Goal: Task Accomplishment & Management: Manage account settings

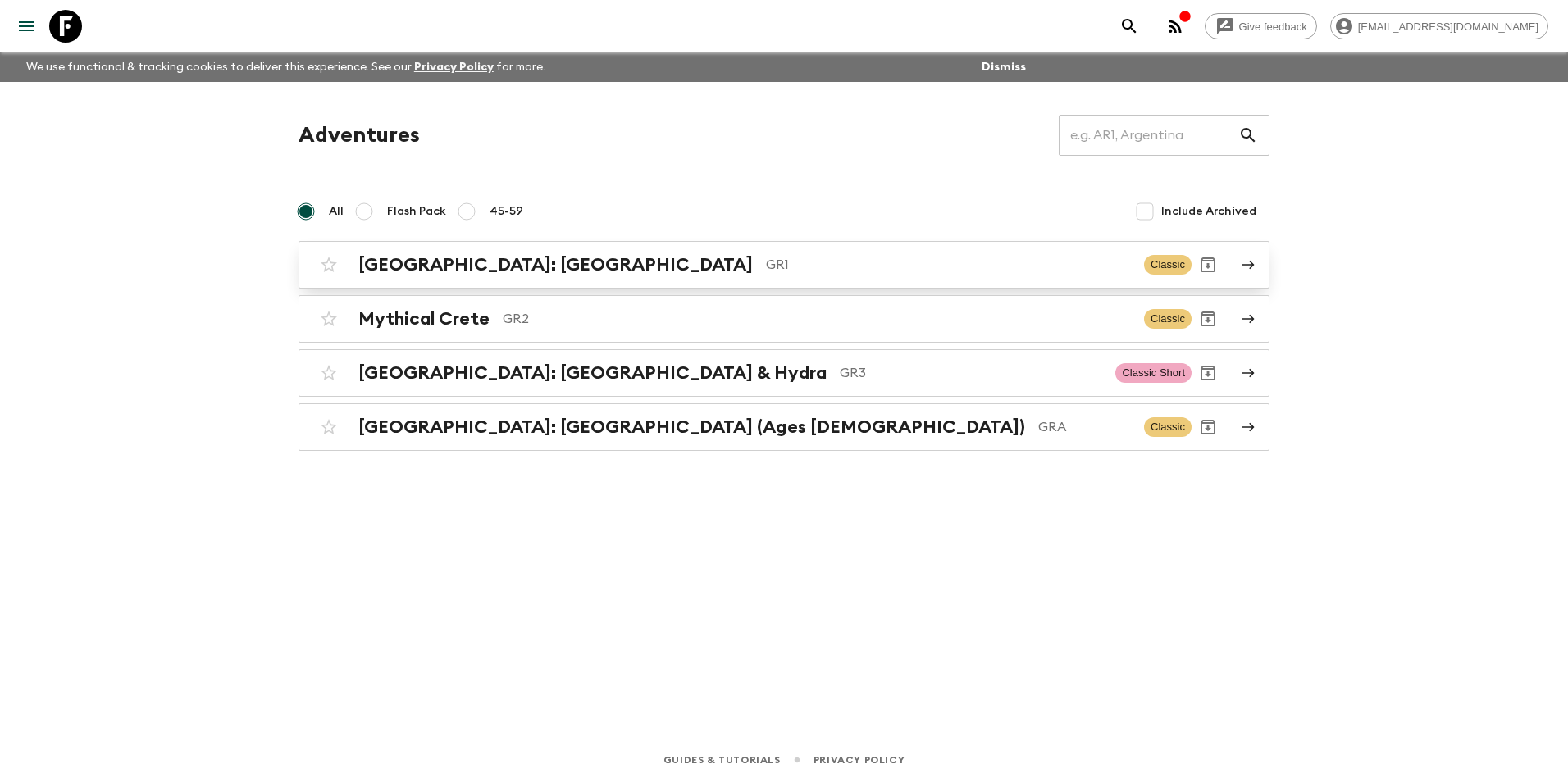
click at [447, 269] on h2 "[GEOGRAPHIC_DATA]: [GEOGRAPHIC_DATA]" at bounding box center [555, 265] width 394 height 21
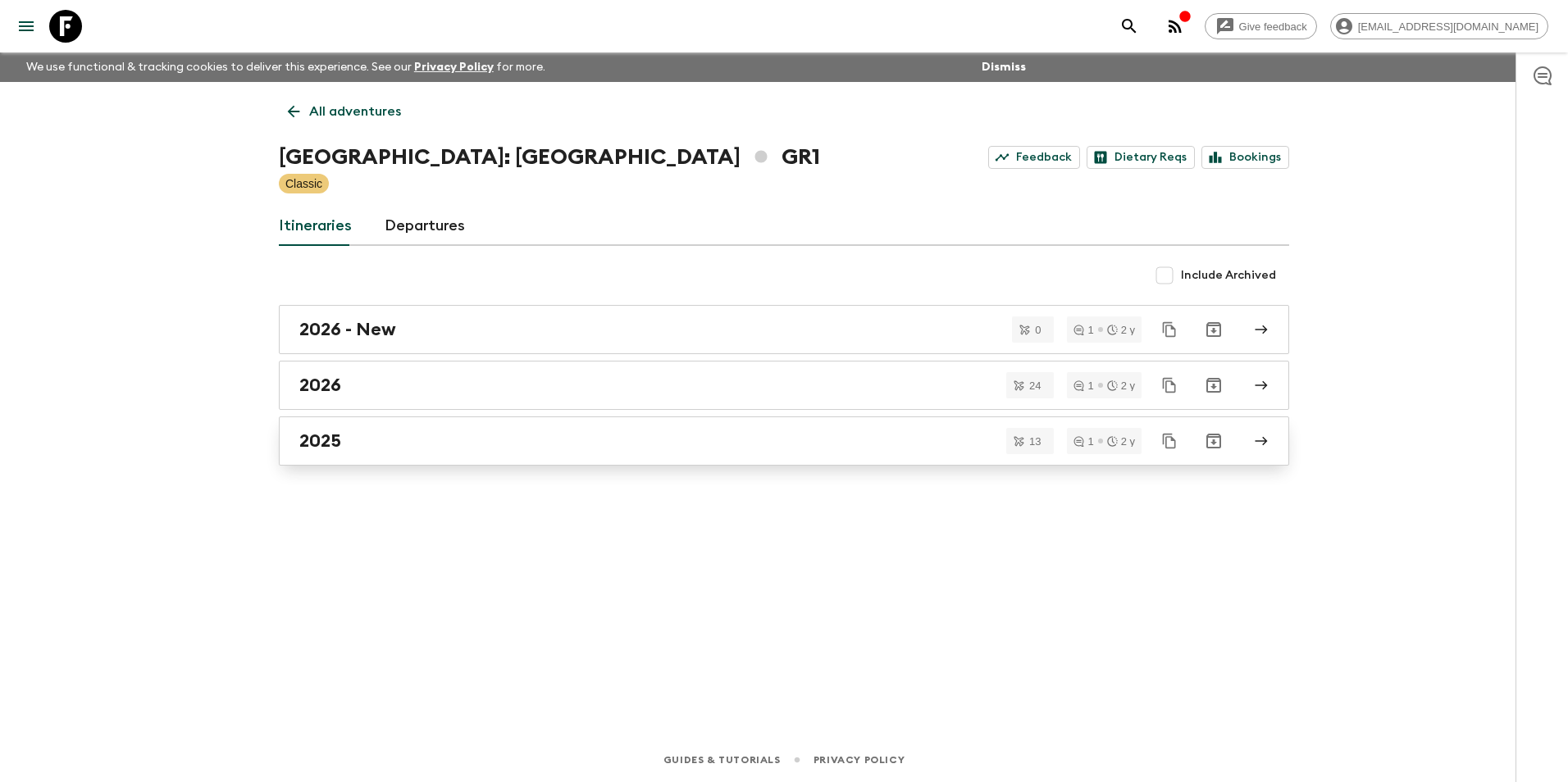
click at [318, 441] on h2 "2025" at bounding box center [319, 441] width 41 height 21
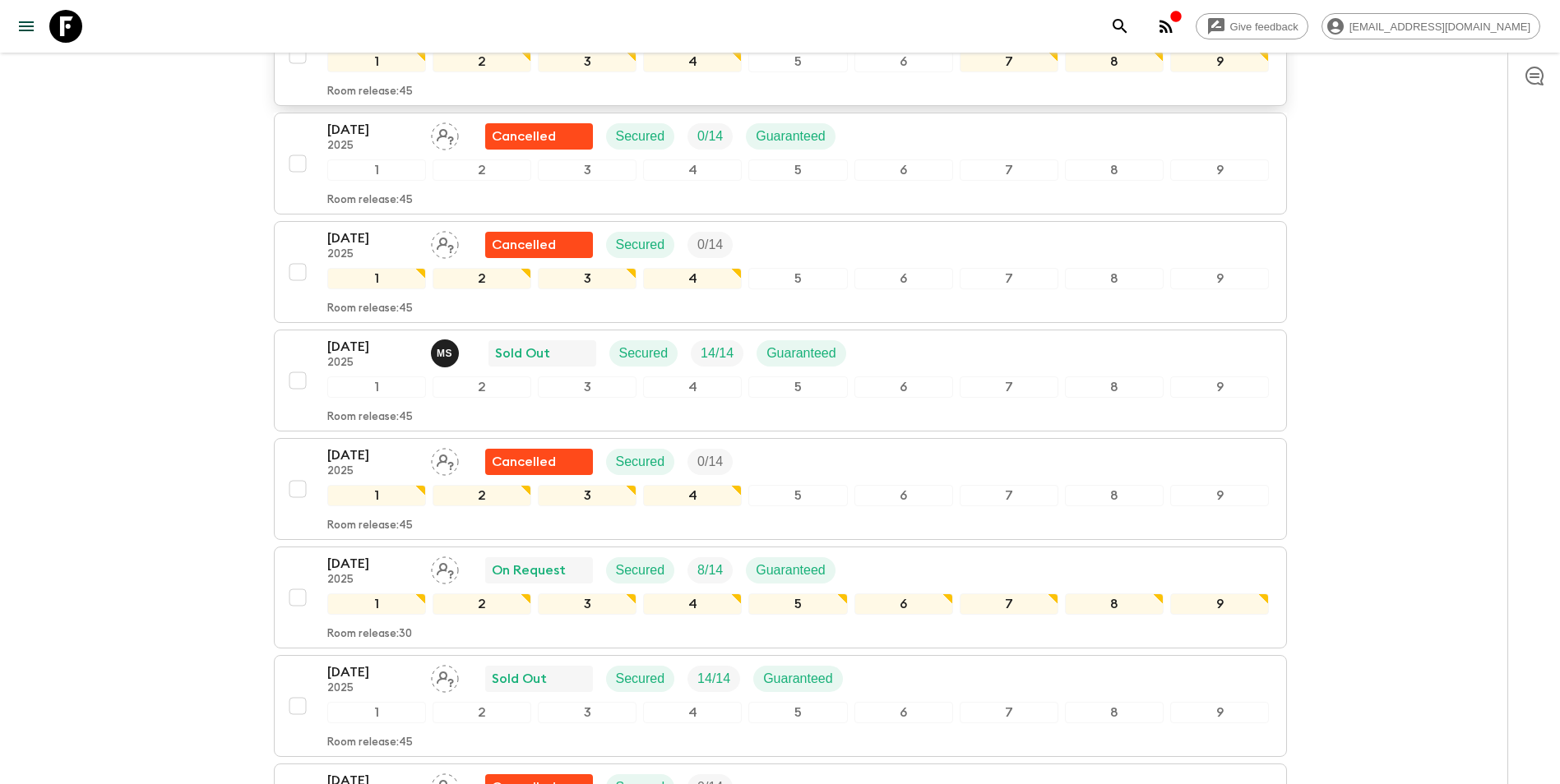
scroll to position [740, 0]
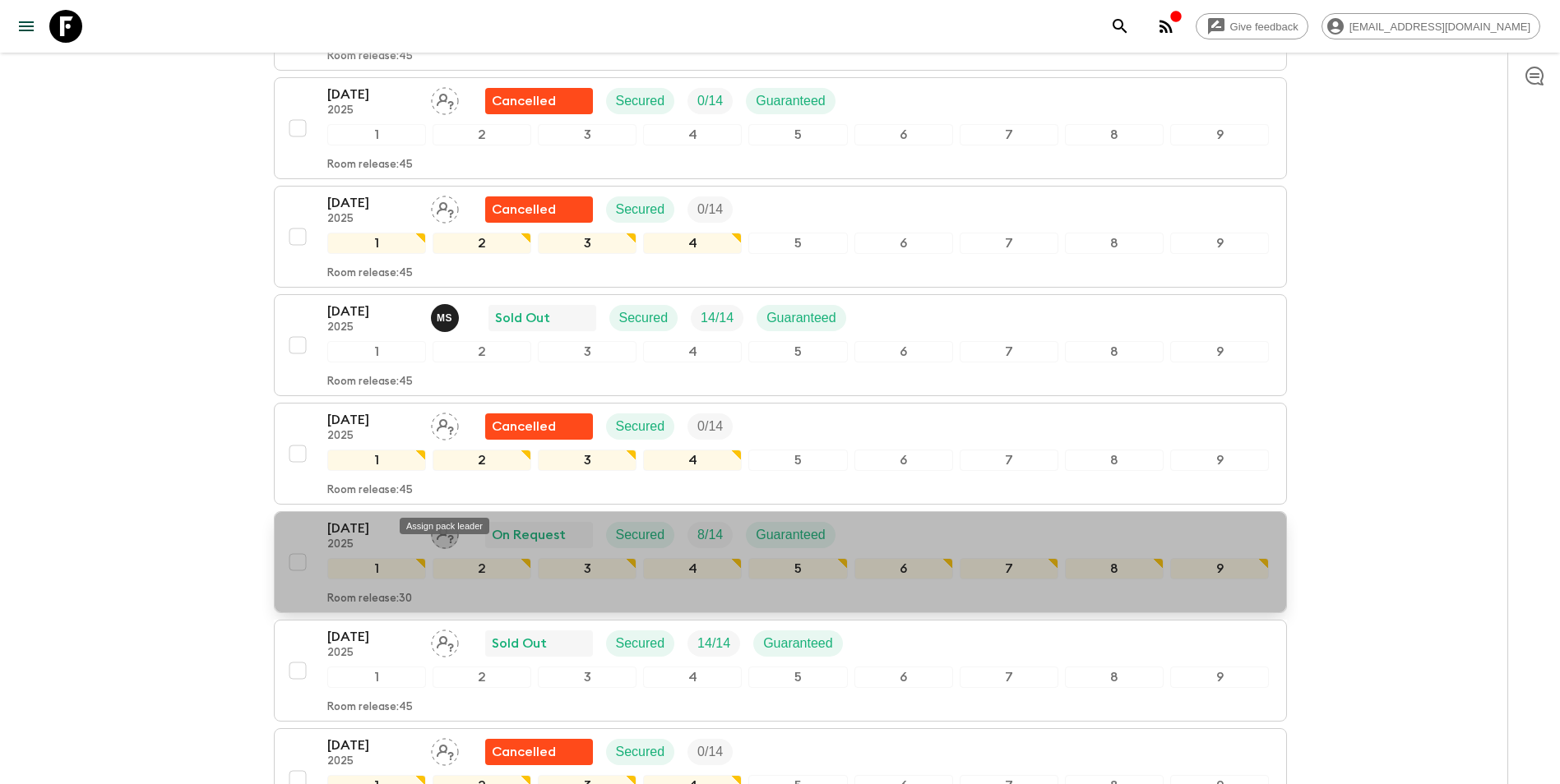
click at [441, 521] on icon "Assign pack leader" at bounding box center [445, 534] width 28 height 28
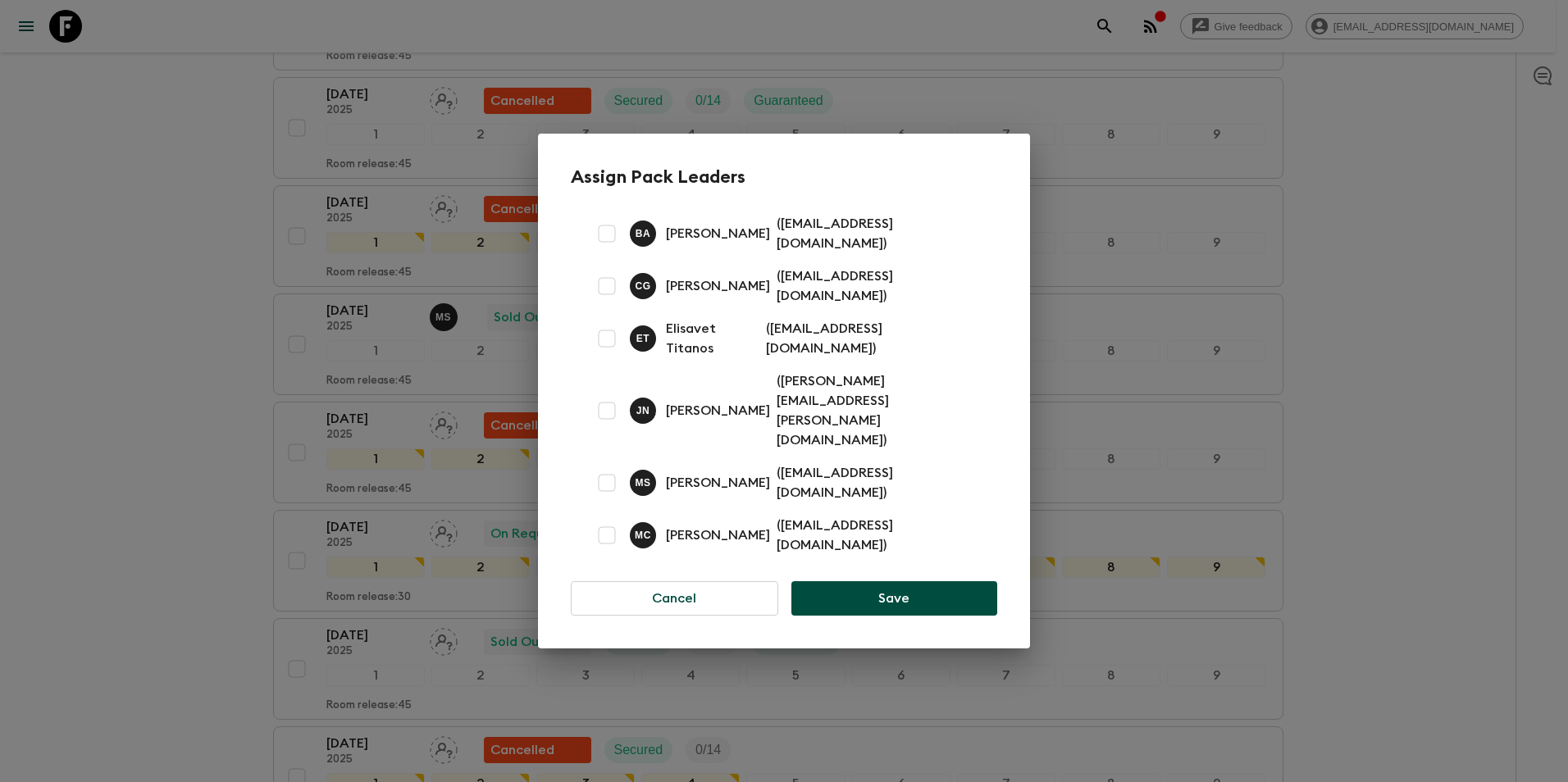
click at [607, 408] on input "checkbox" at bounding box center [607, 411] width 33 height 33
checkbox input "true"
click at [883, 581] on button "Save" at bounding box center [894, 598] width 206 height 35
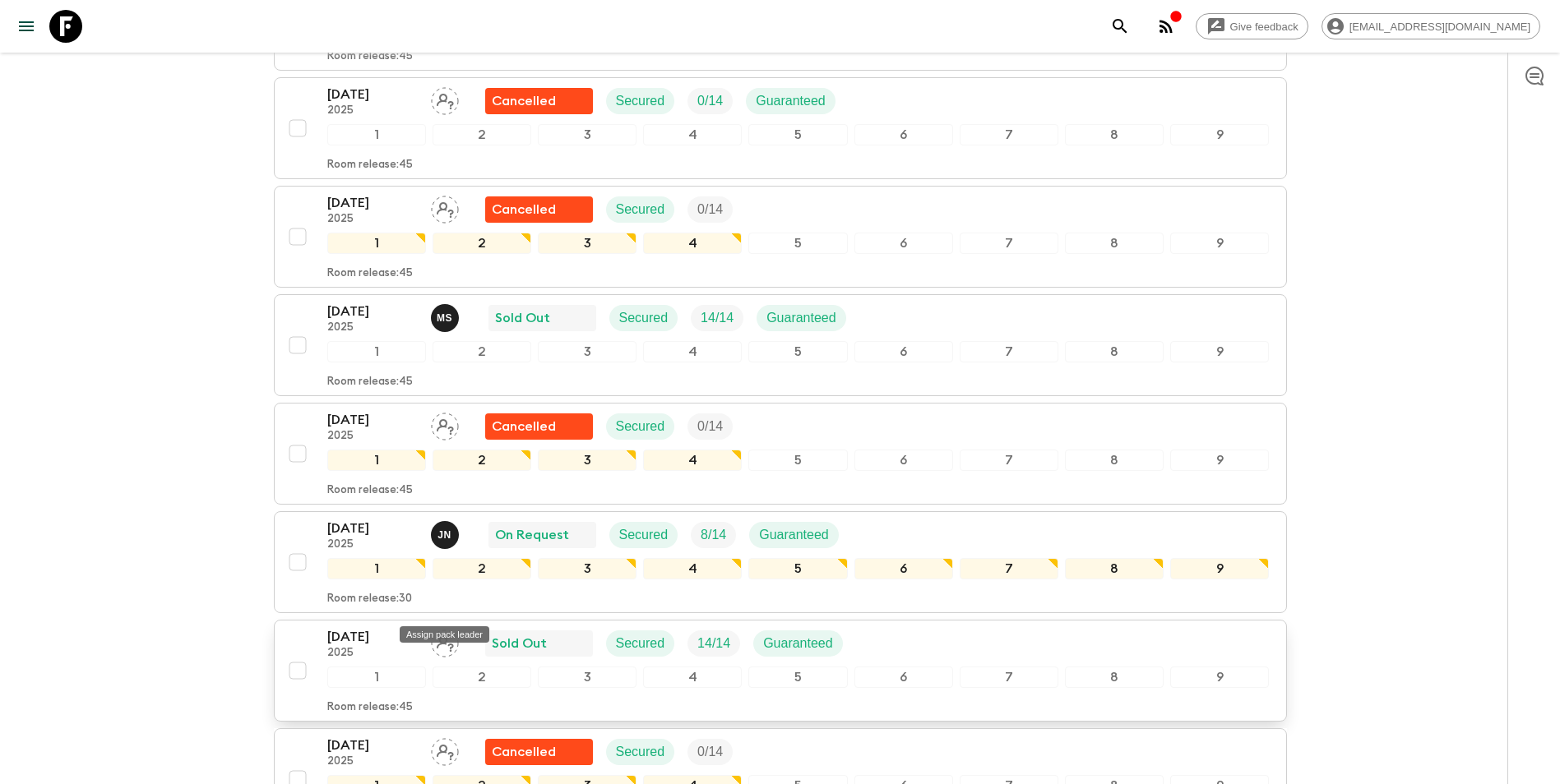
click at [447, 630] on icon "Assign pack leader" at bounding box center [445, 643] width 28 height 28
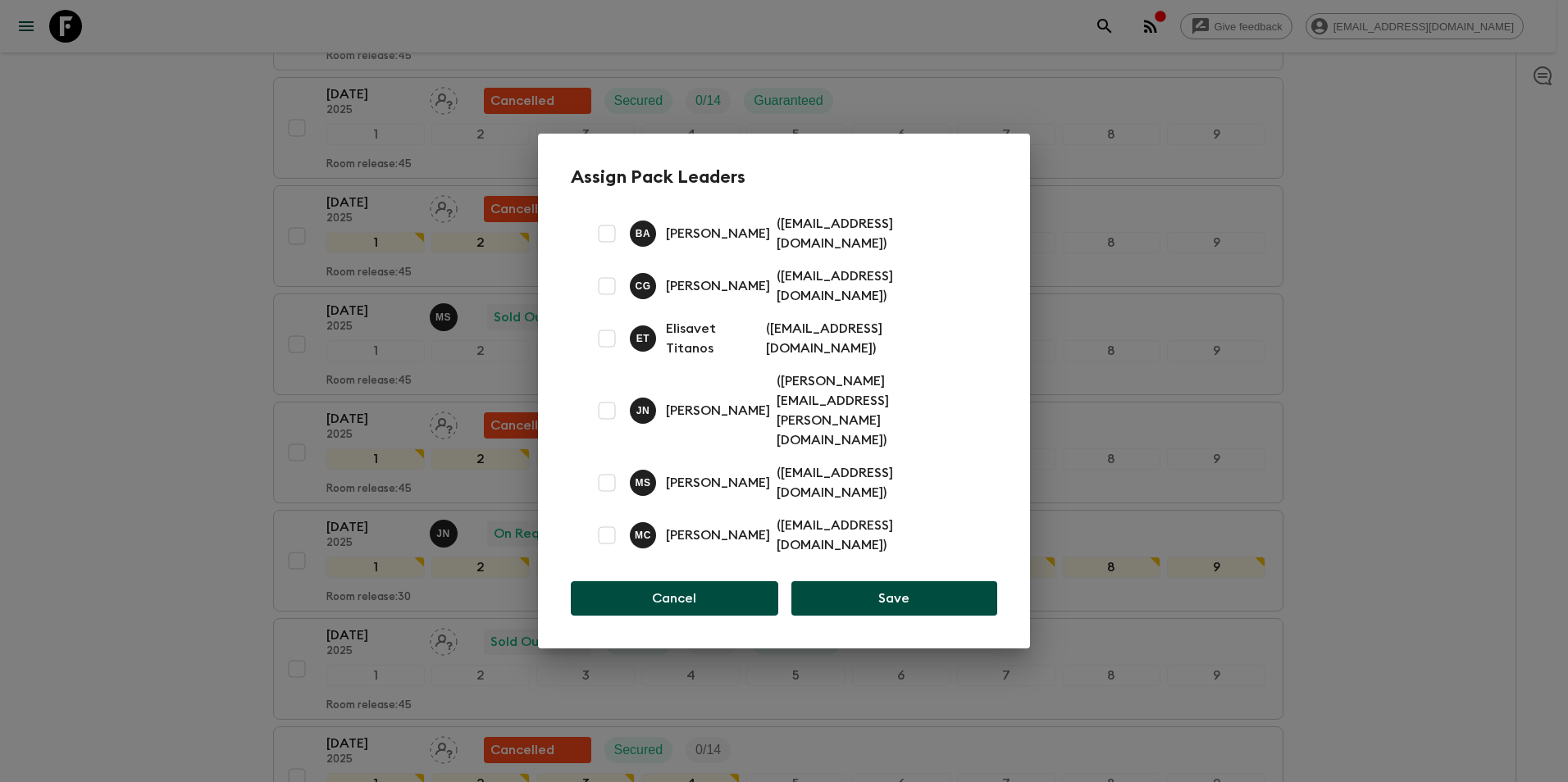
click at [692, 581] on button "Cancel" at bounding box center [674, 598] width 208 height 35
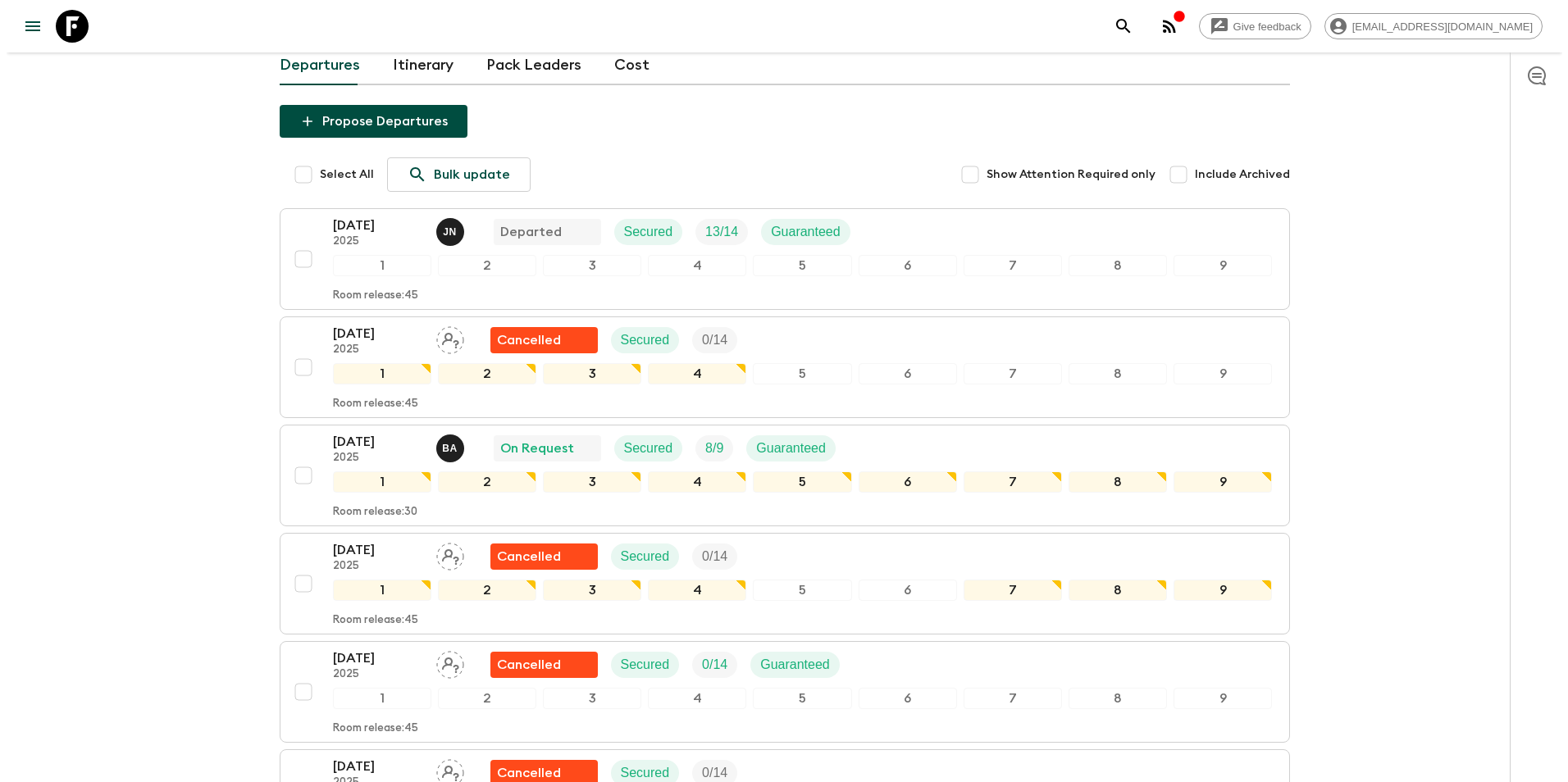
scroll to position [0, 0]
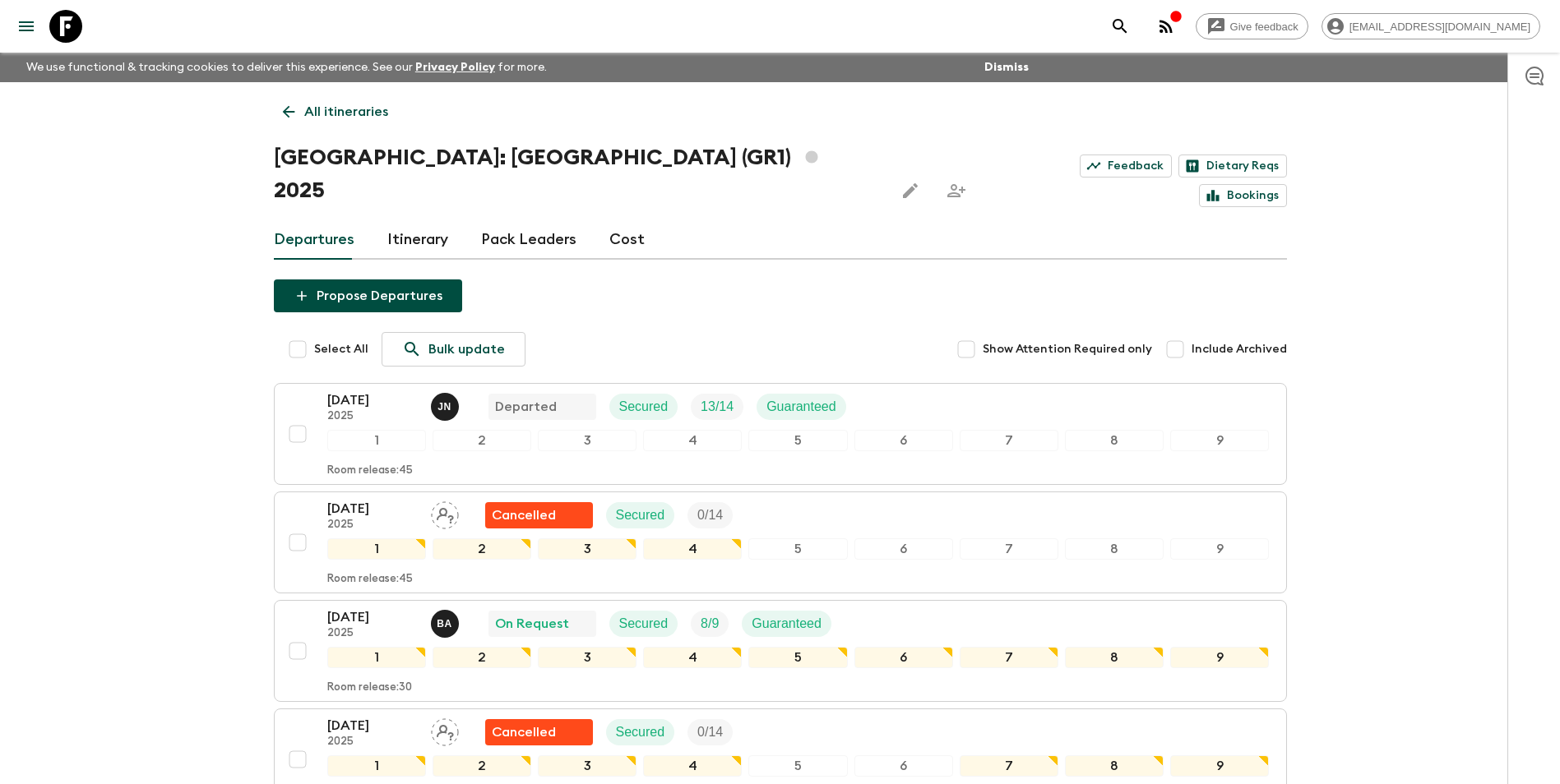
click at [348, 107] on p "All itineraries" at bounding box center [345, 112] width 84 height 19
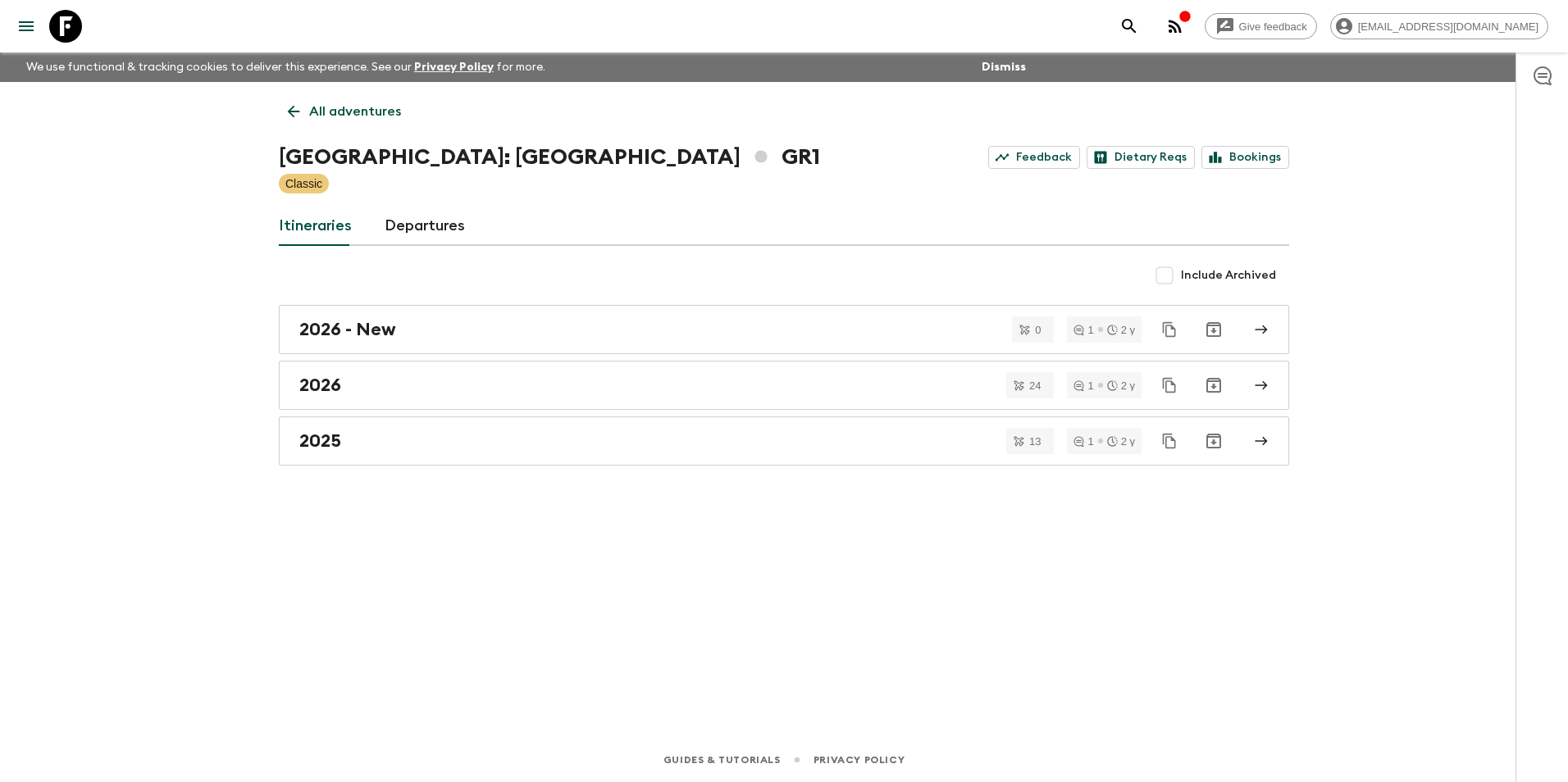
click at [325, 103] on p "All adventures" at bounding box center [354, 112] width 91 height 19
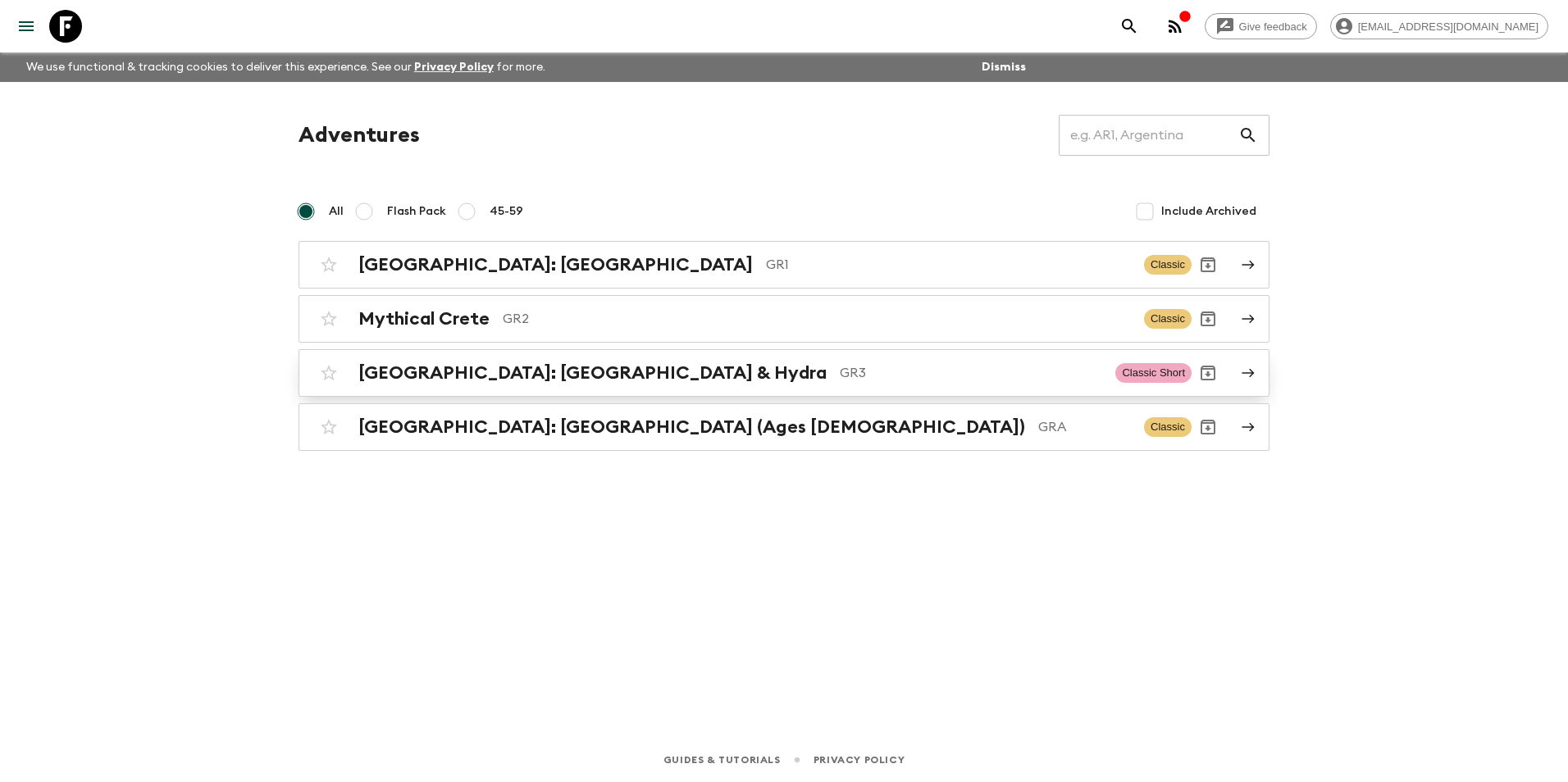
click at [464, 378] on h2 "[GEOGRAPHIC_DATA]: [GEOGRAPHIC_DATA] & Hydra" at bounding box center [592, 373] width 468 height 21
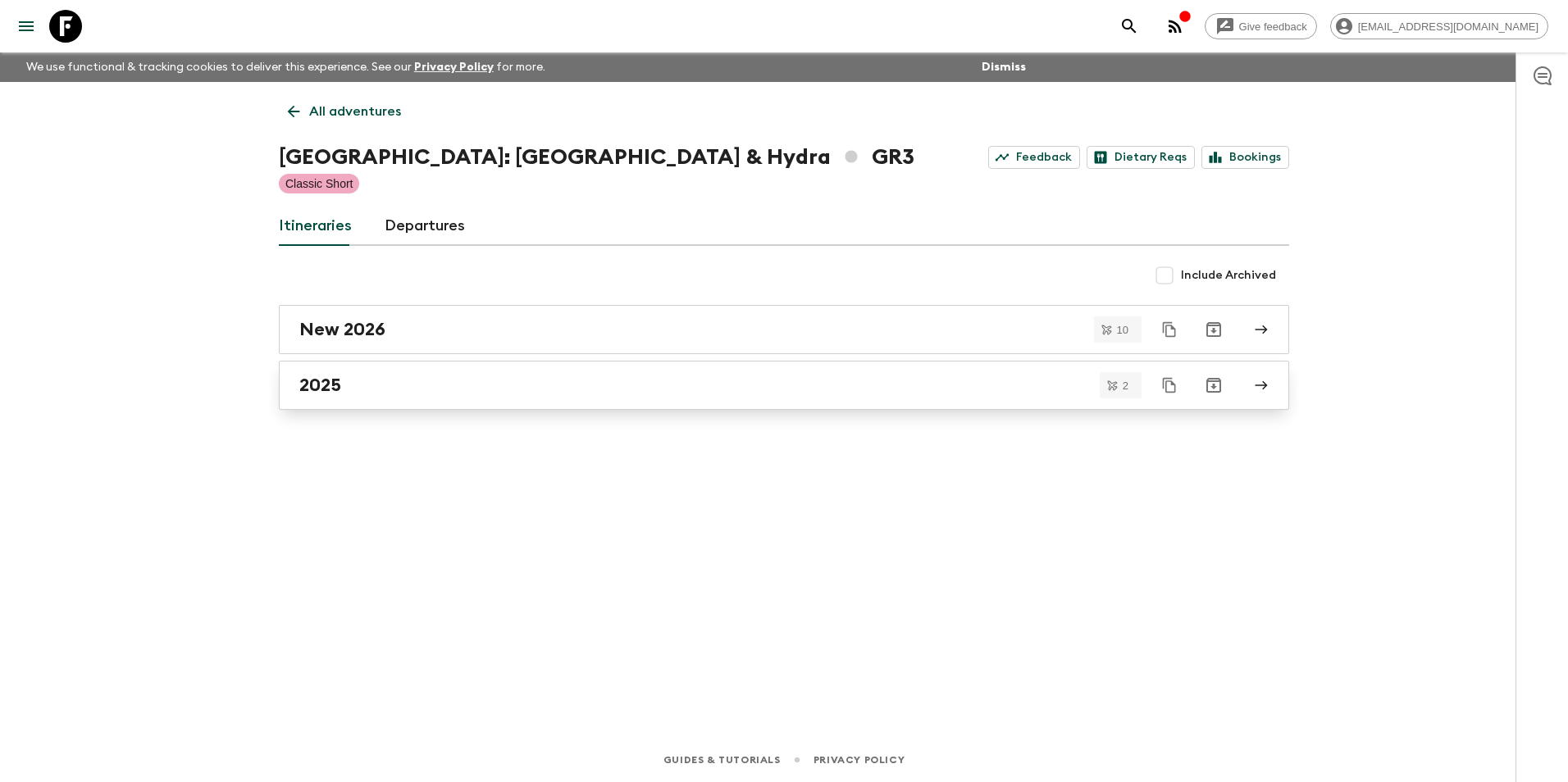
click at [320, 391] on h2 "2025" at bounding box center [319, 386] width 41 height 21
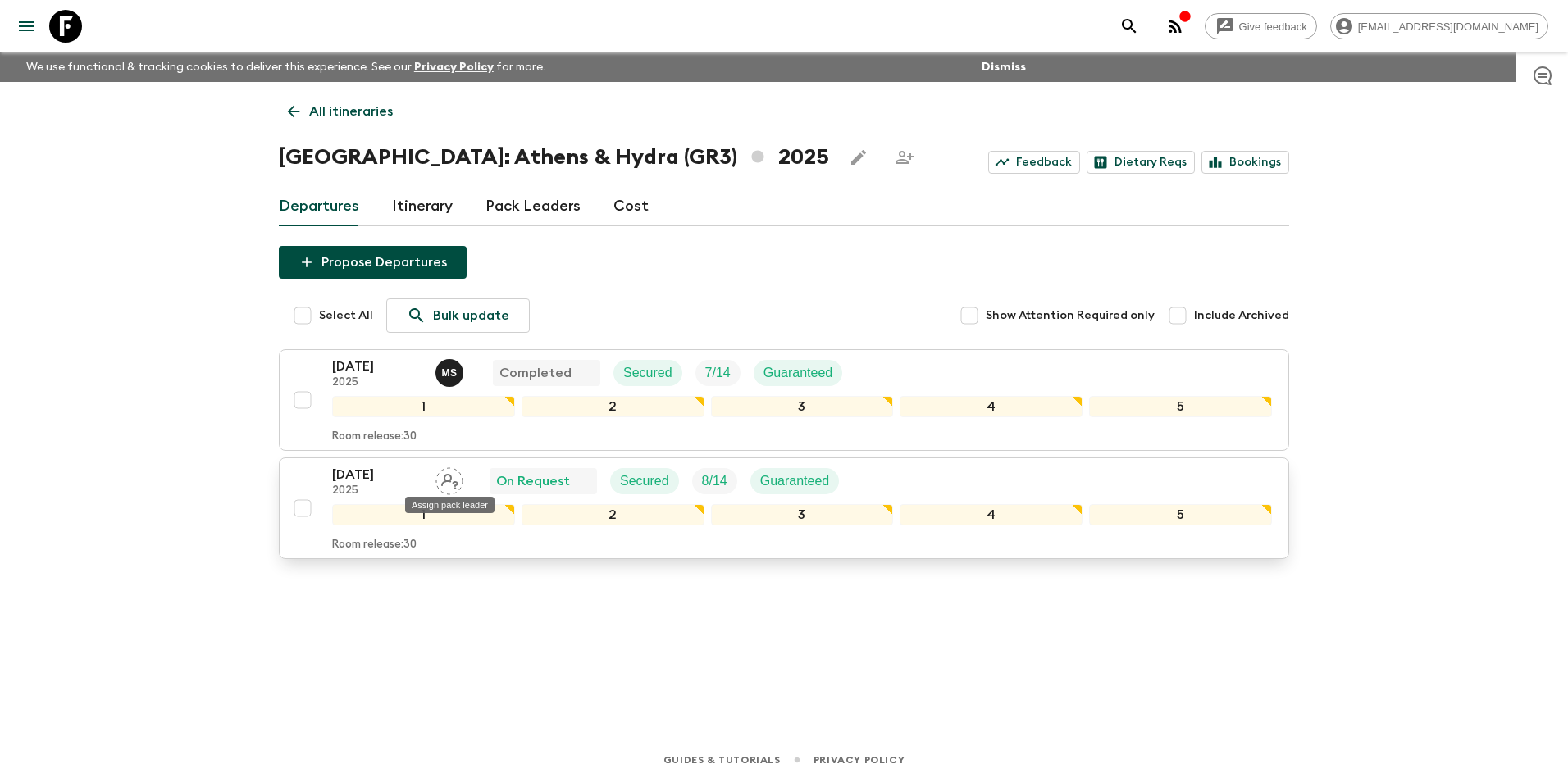
click at [445, 480] on icon "Assign pack leader" at bounding box center [450, 482] width 17 height 15
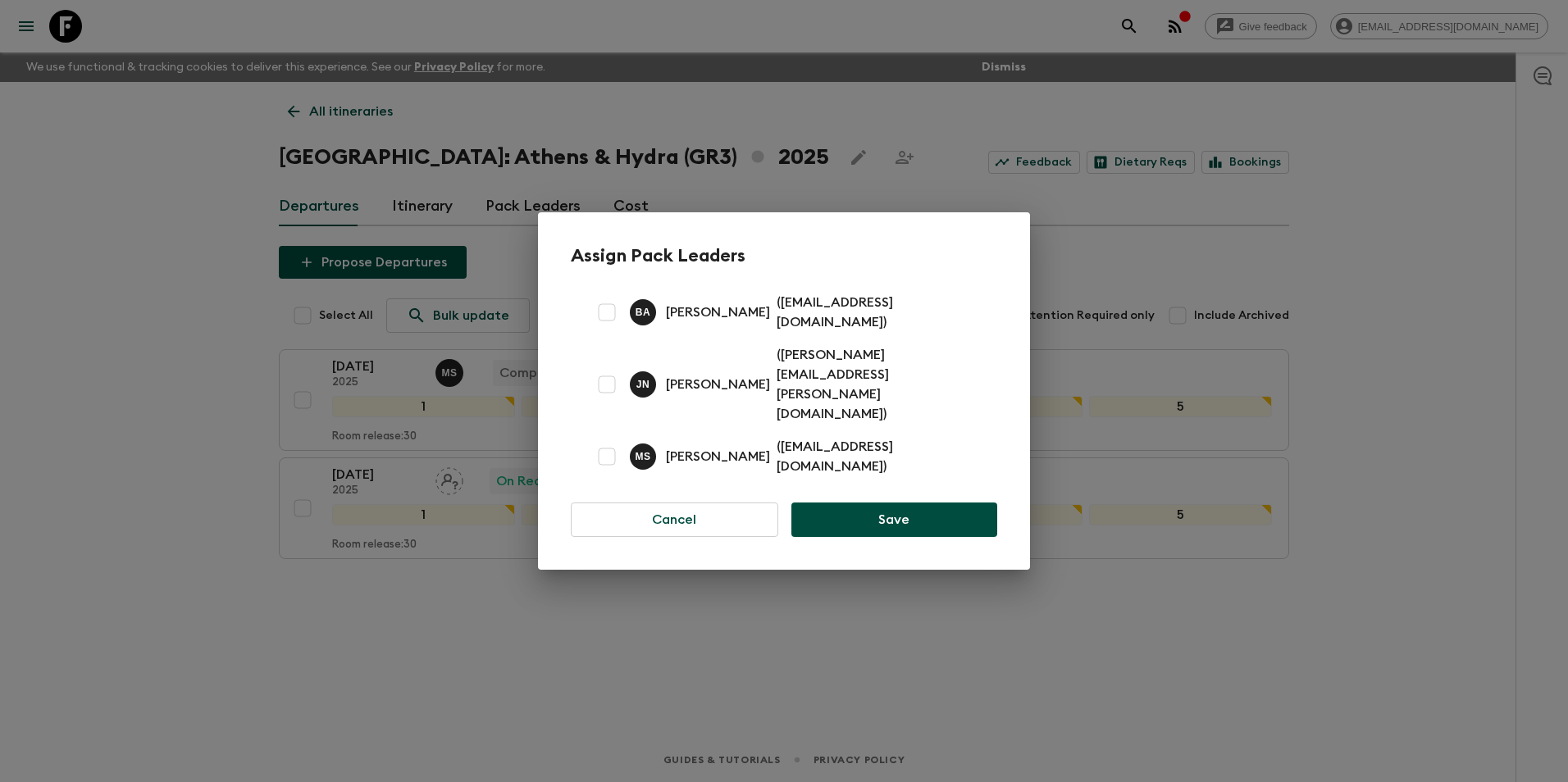
click at [607, 441] on input "checkbox" at bounding box center [607, 457] width 33 height 33
checkbox input "true"
click at [847, 502] on button "Save" at bounding box center [894, 519] width 206 height 35
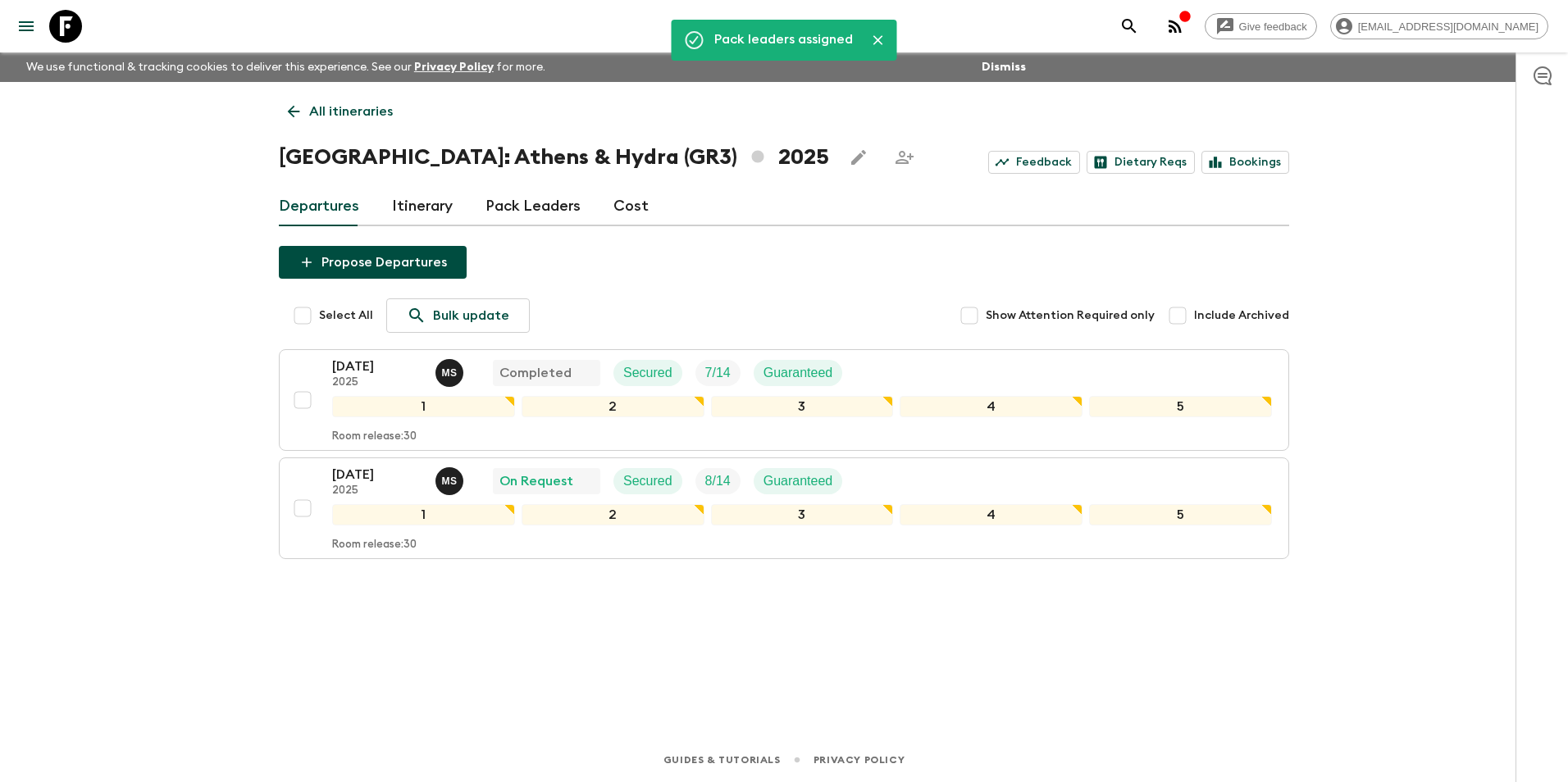
click at [355, 114] on p "All itineraries" at bounding box center [350, 112] width 84 height 19
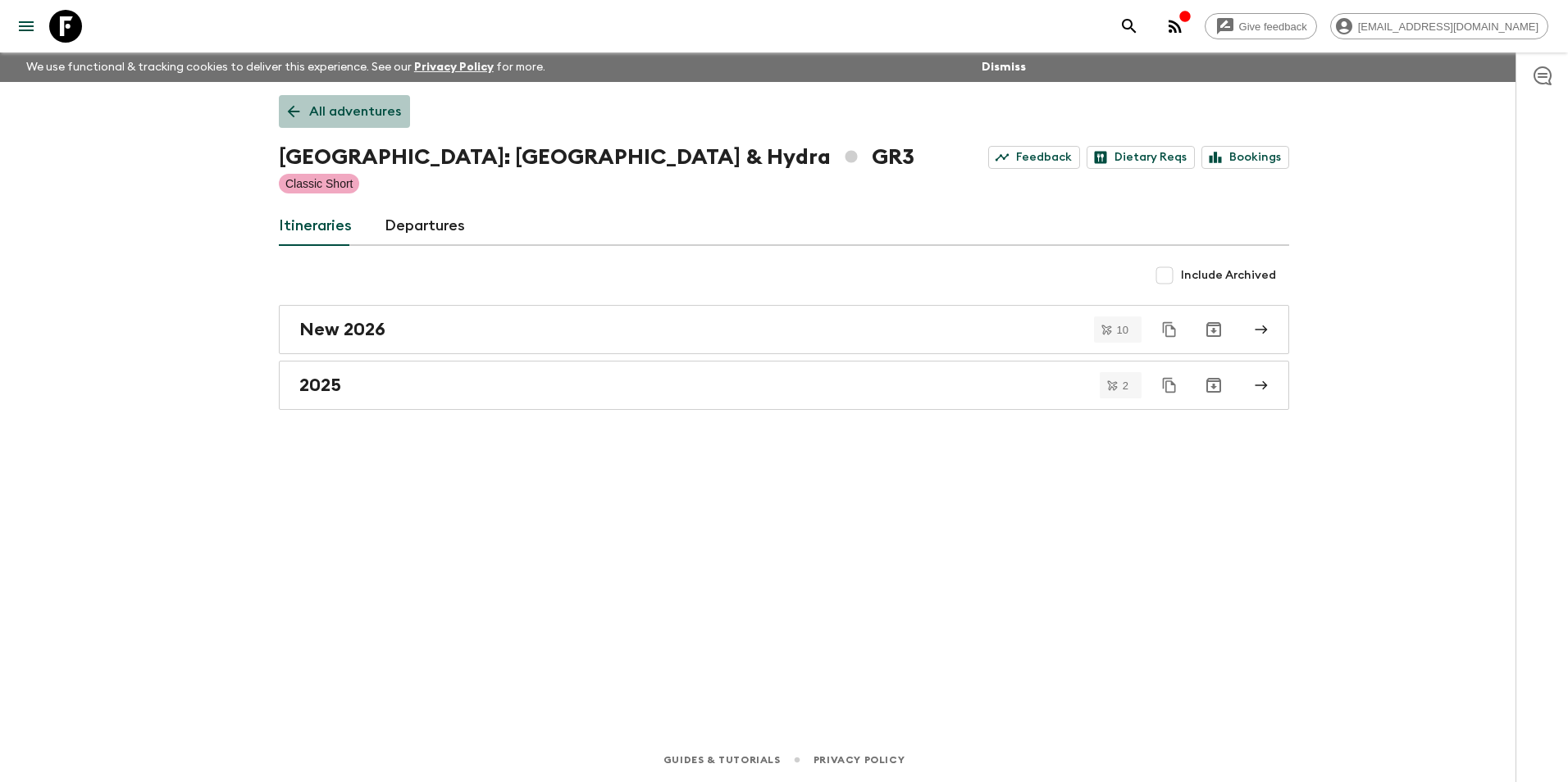
click at [355, 114] on p "All adventures" at bounding box center [354, 112] width 91 height 19
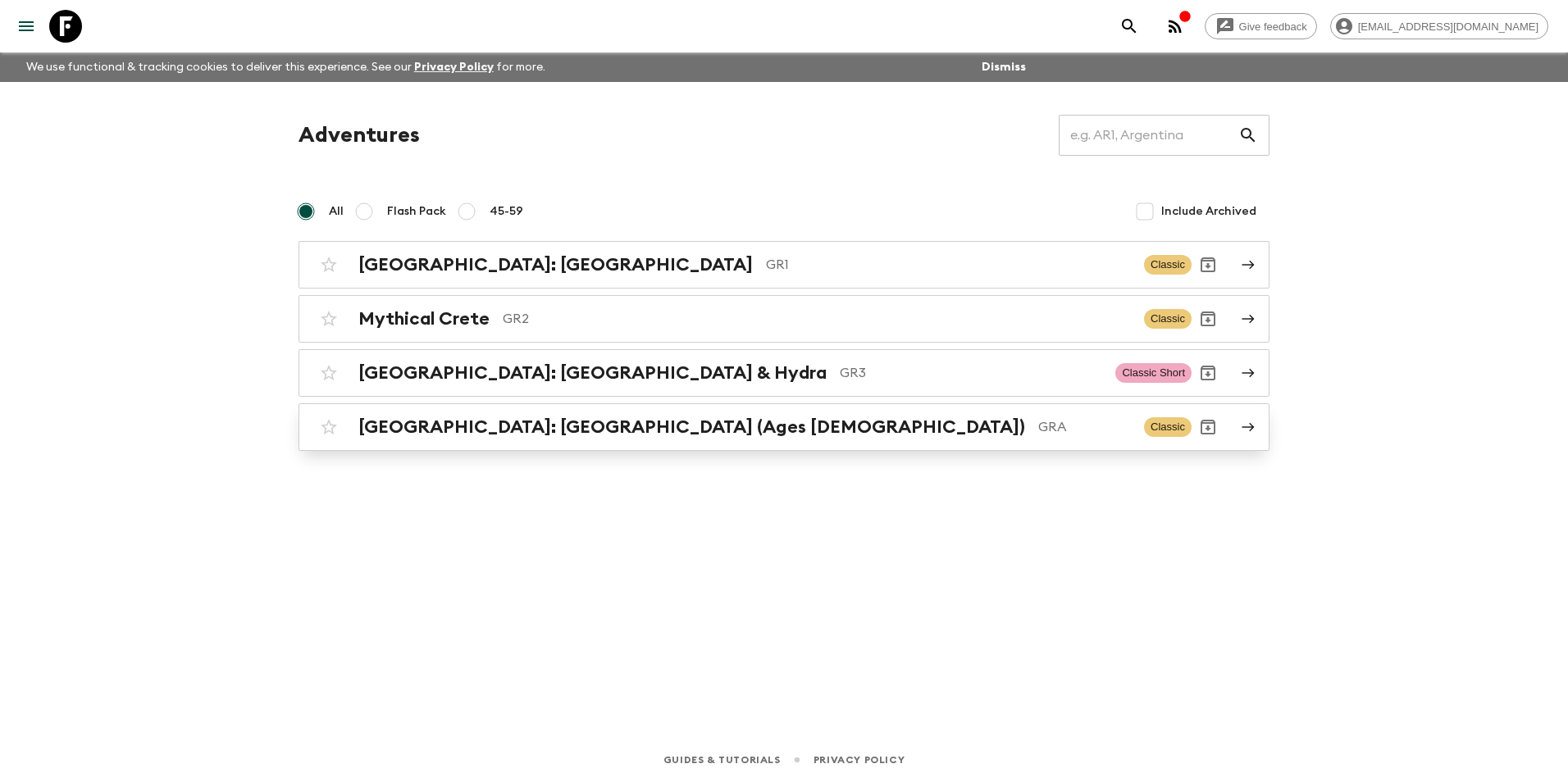
click at [465, 431] on h2 "[GEOGRAPHIC_DATA]: [GEOGRAPHIC_DATA] (Ages [DEMOGRAPHIC_DATA])" at bounding box center [691, 427] width 667 height 21
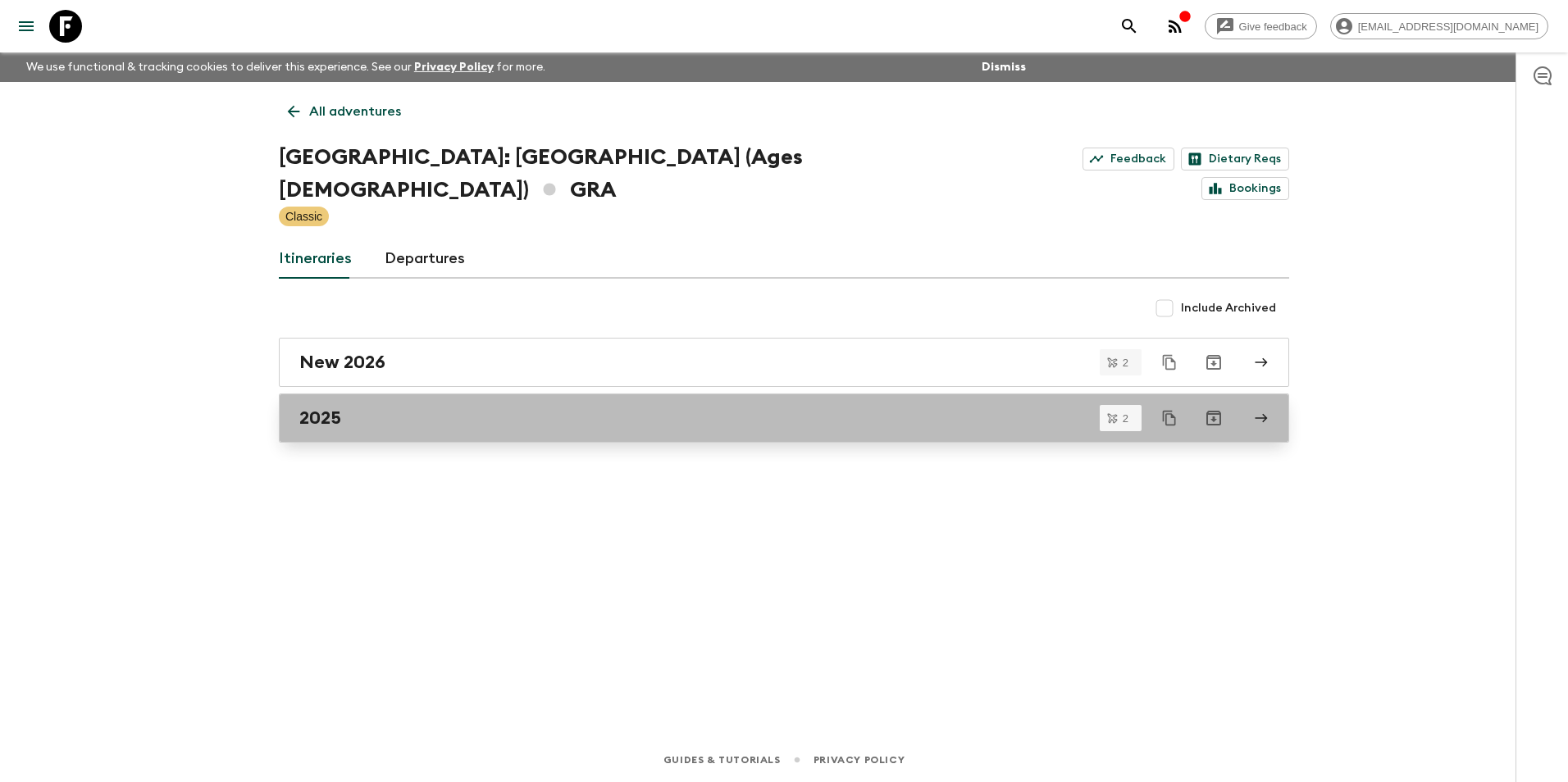
click at [323, 408] on h2 "2025" at bounding box center [319, 418] width 41 height 21
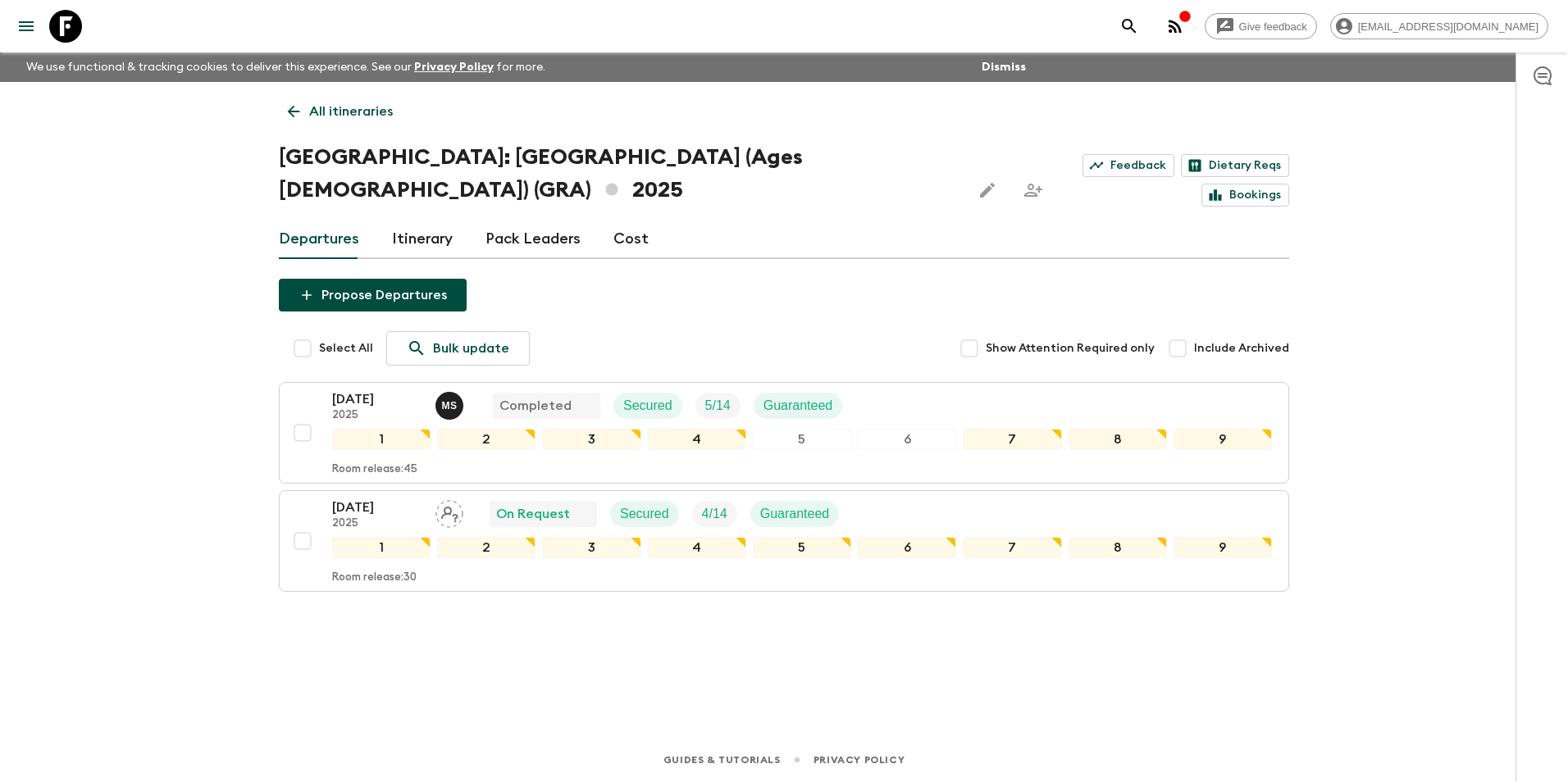
click at [563, 219] on link "Pack Leaders" at bounding box center [533, 239] width 95 height 39
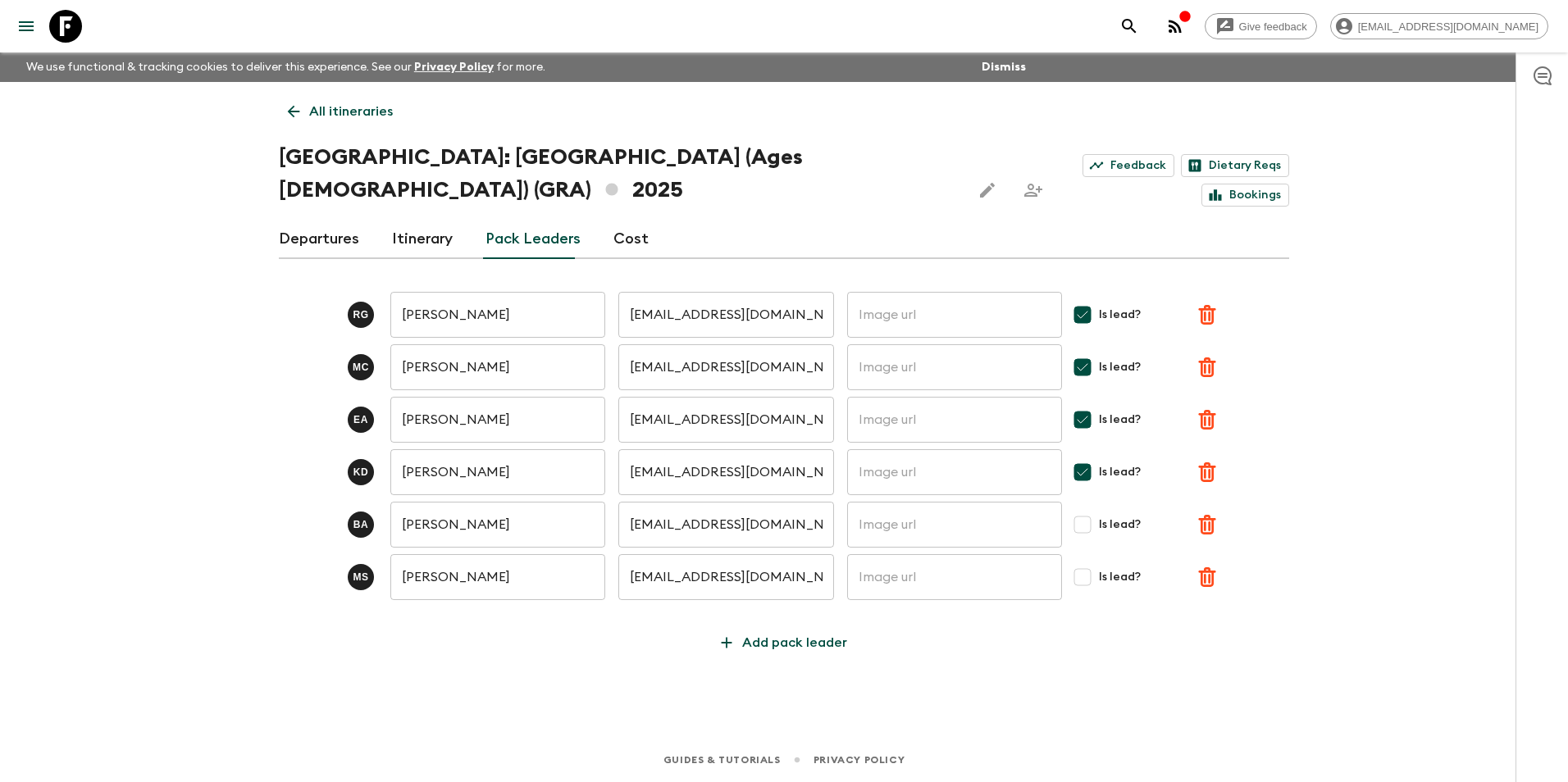
click at [1213, 410] on icon "button" at bounding box center [1206, 419] width 19 height 19
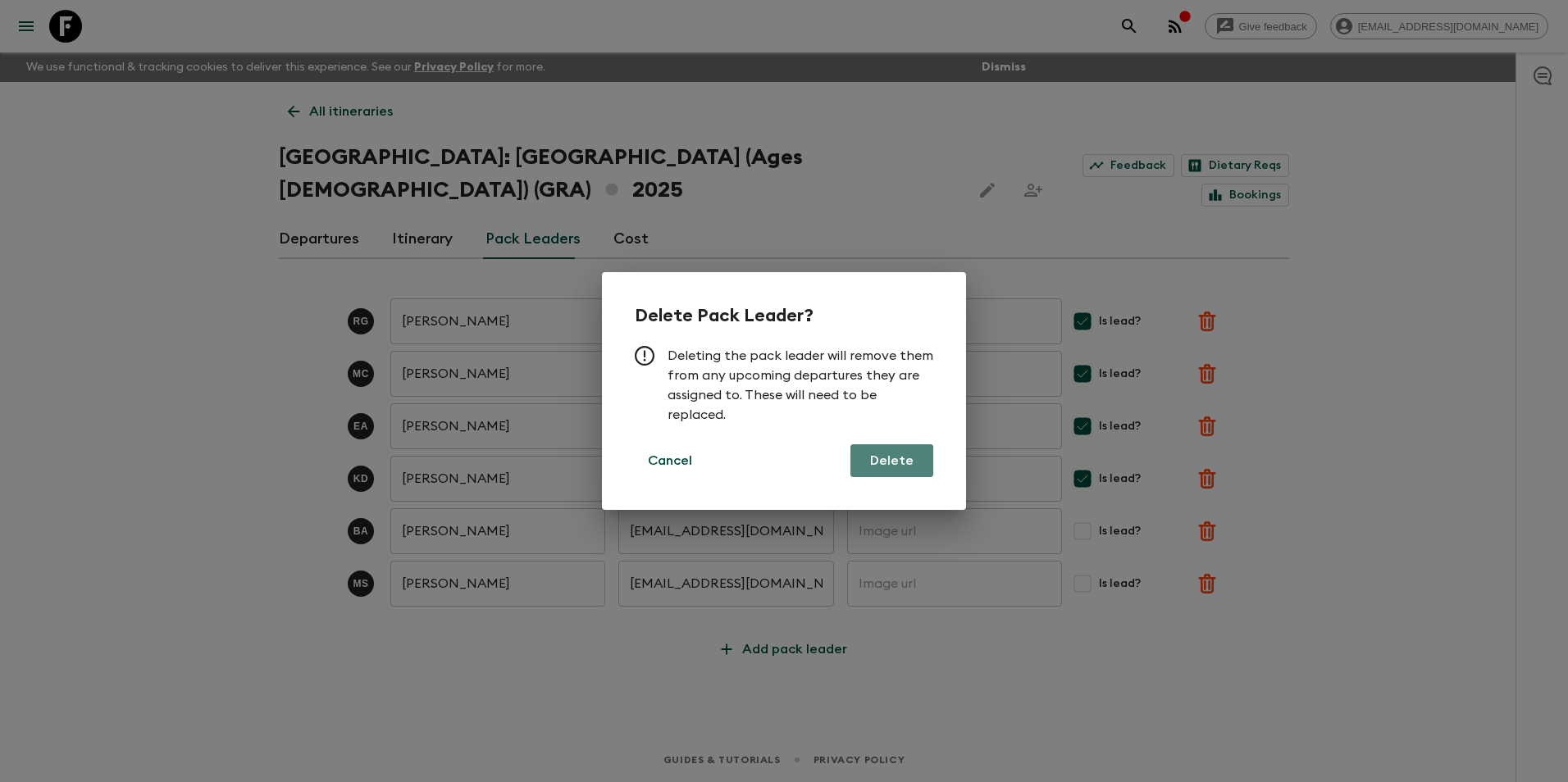
click at [881, 465] on button "Delete" at bounding box center [892, 461] width 83 height 33
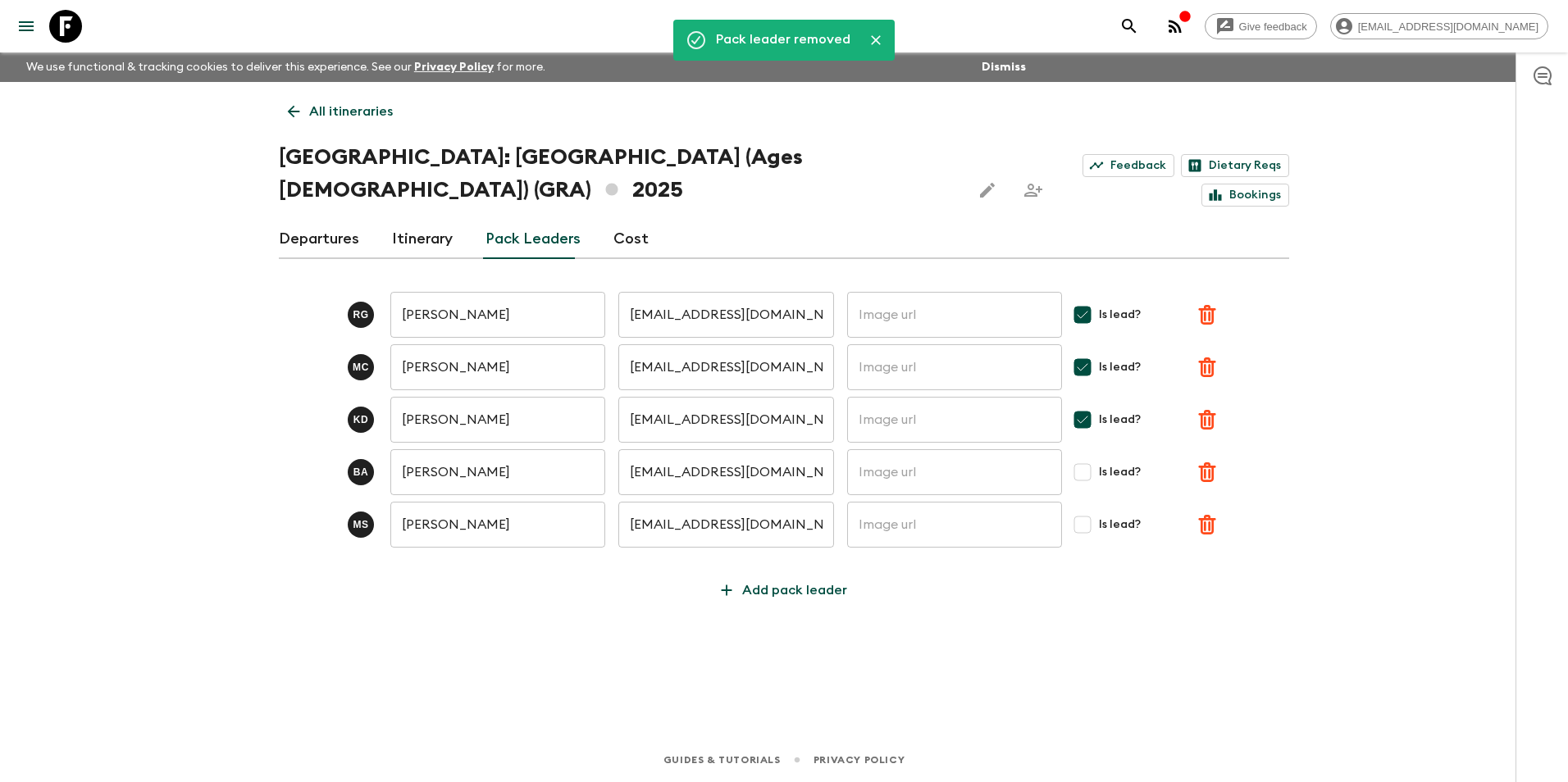
click at [1204, 305] on icon "button" at bounding box center [1206, 315] width 17 height 19
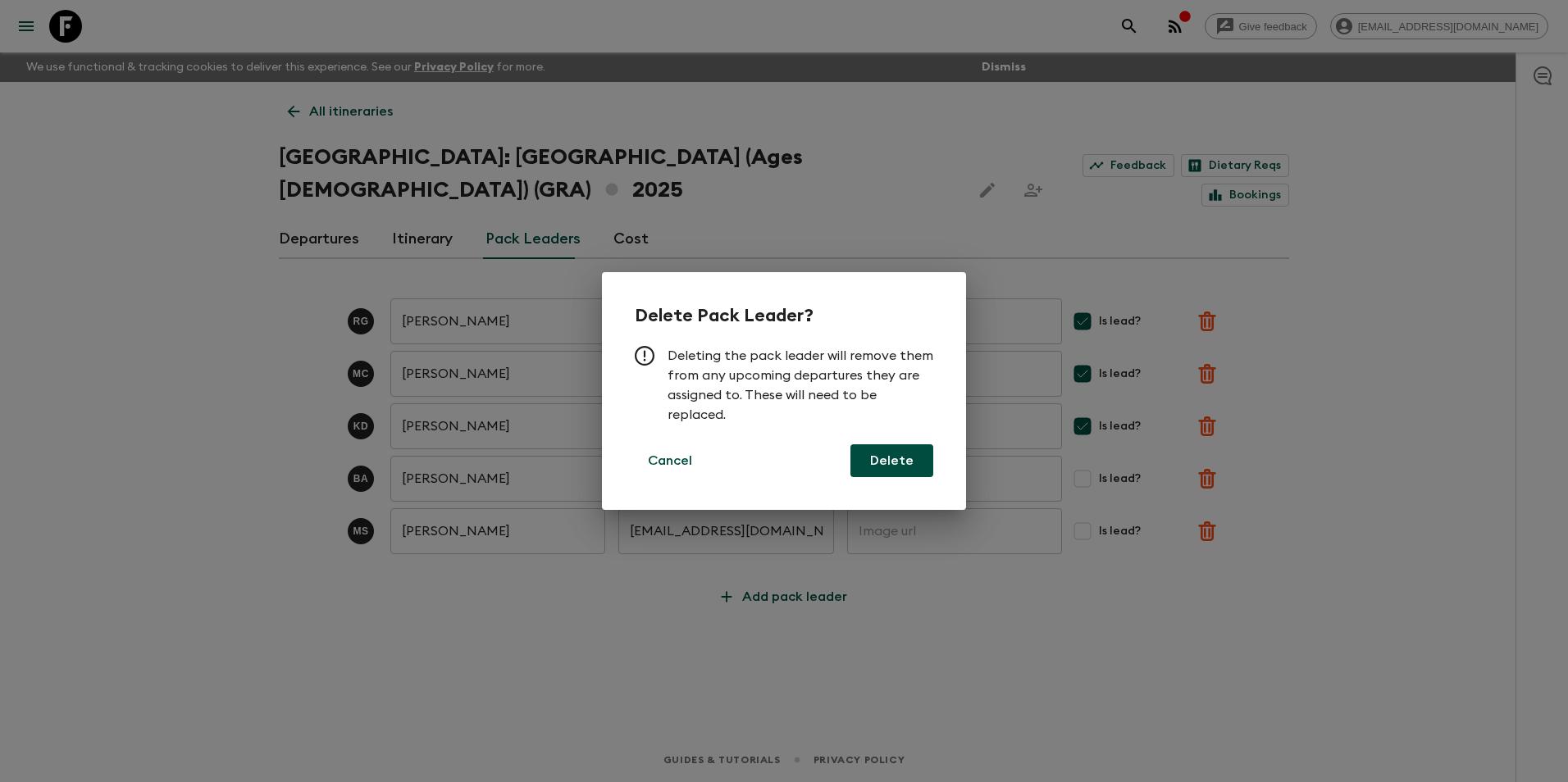
click at [866, 460] on button "Delete" at bounding box center [892, 461] width 83 height 33
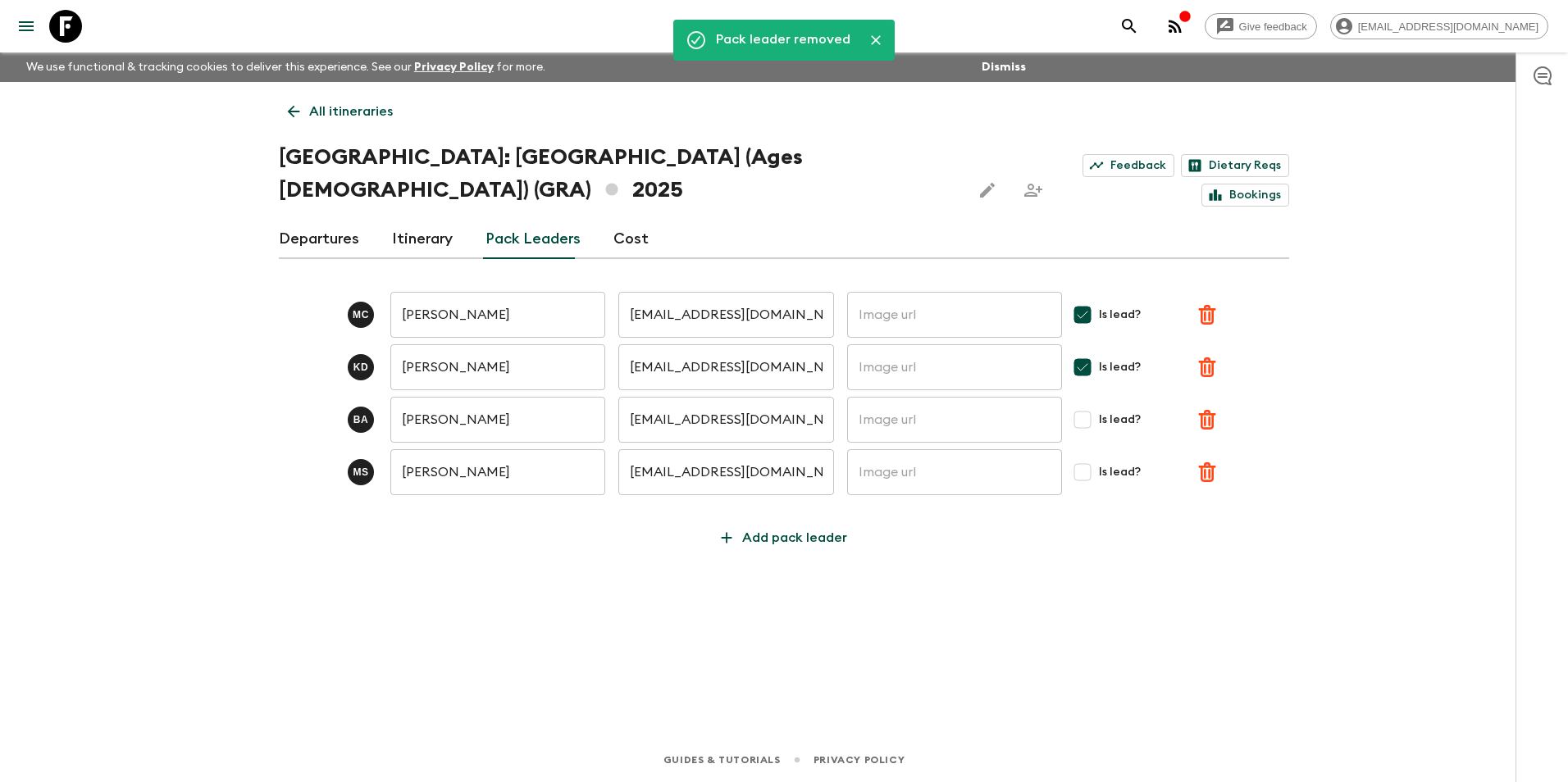
click at [1211, 358] on icon "button" at bounding box center [1206, 367] width 19 height 19
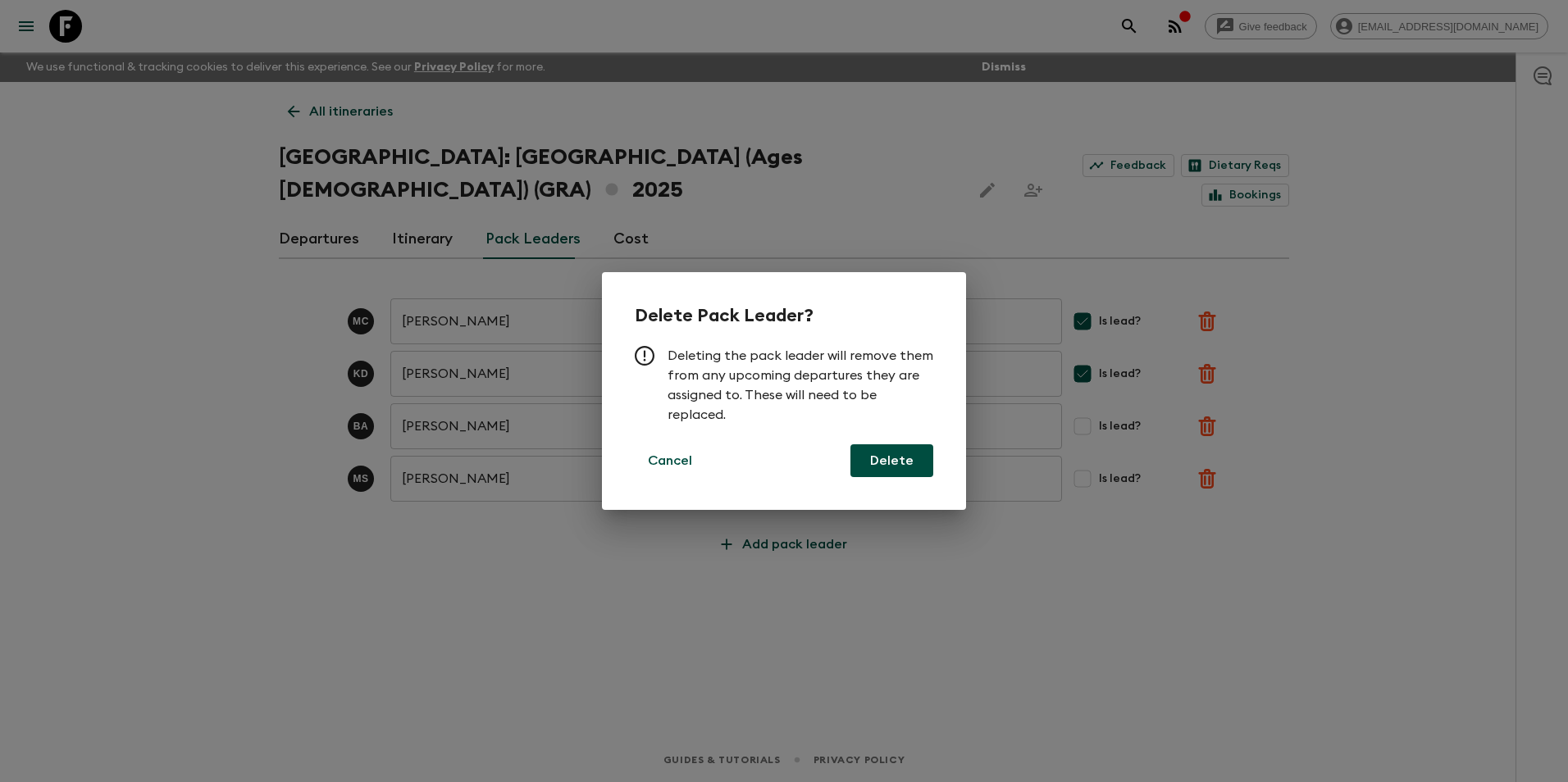
click at [888, 454] on button "Delete" at bounding box center [892, 461] width 83 height 33
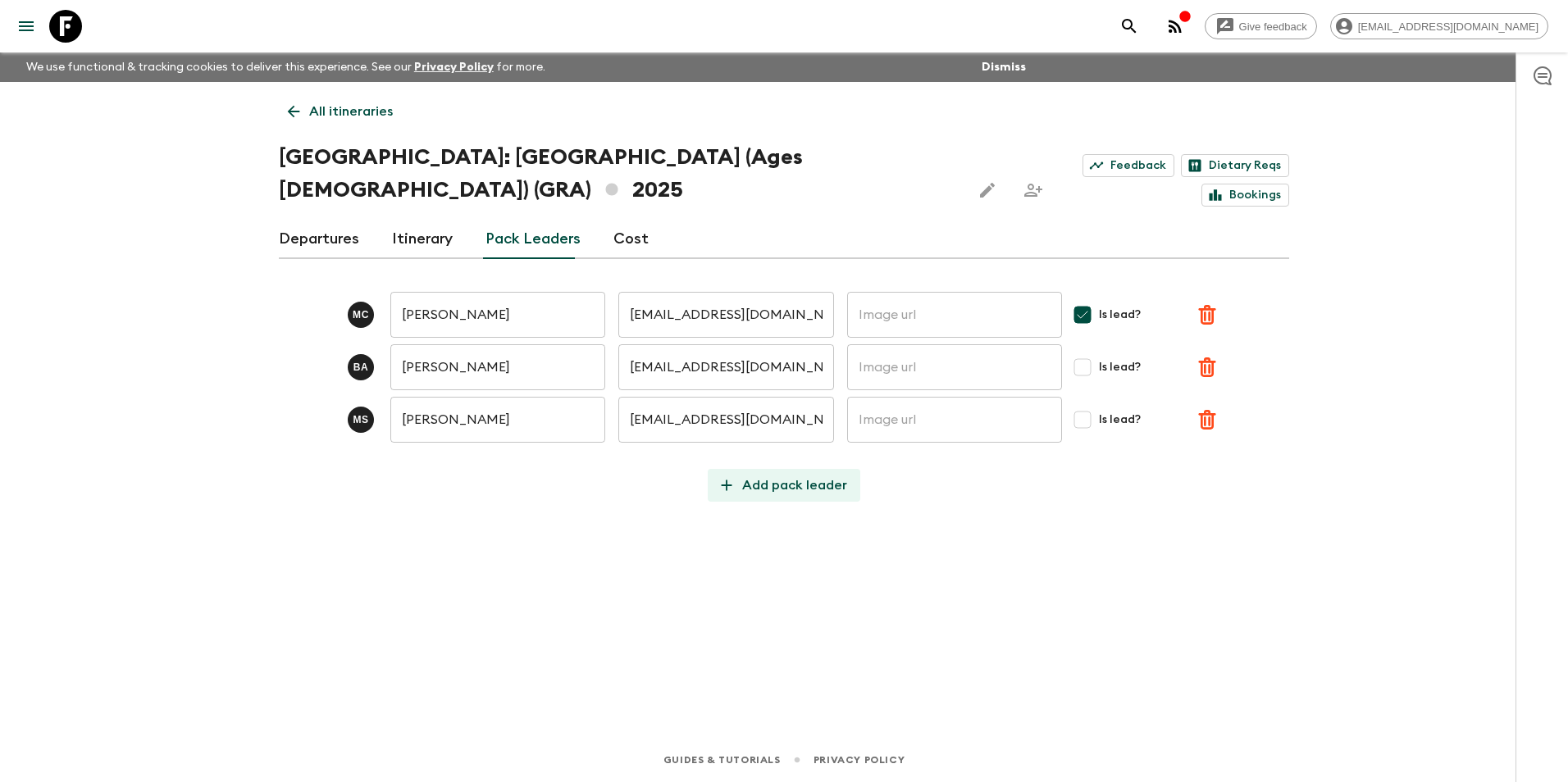
click at [760, 475] on p "Add pack leader" at bounding box center [794, 485] width 105 height 19
click at [442, 449] on input "text" at bounding box center [497, 472] width 215 height 46
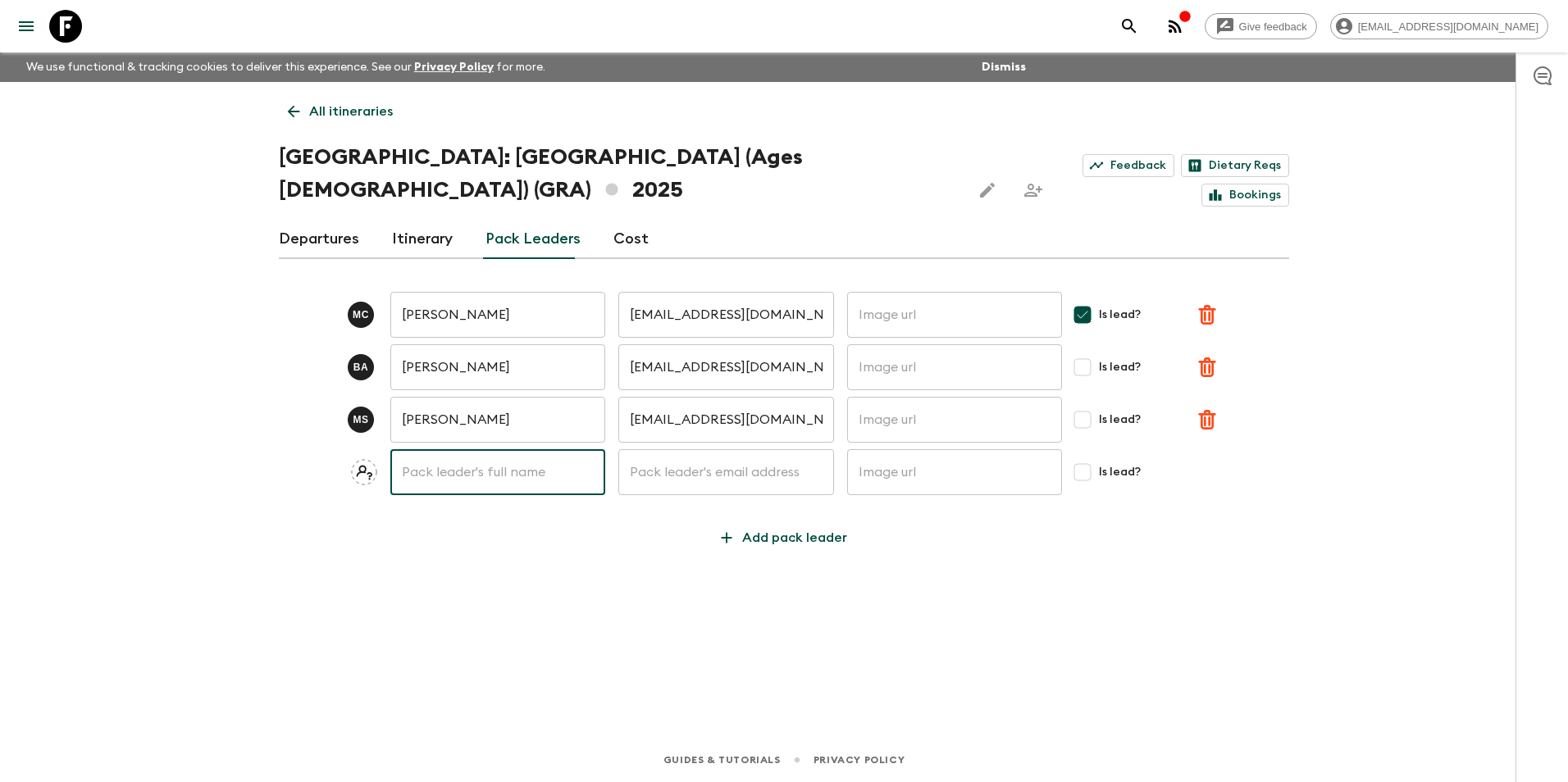
type input "k"
type input "[PERSON_NAME]"
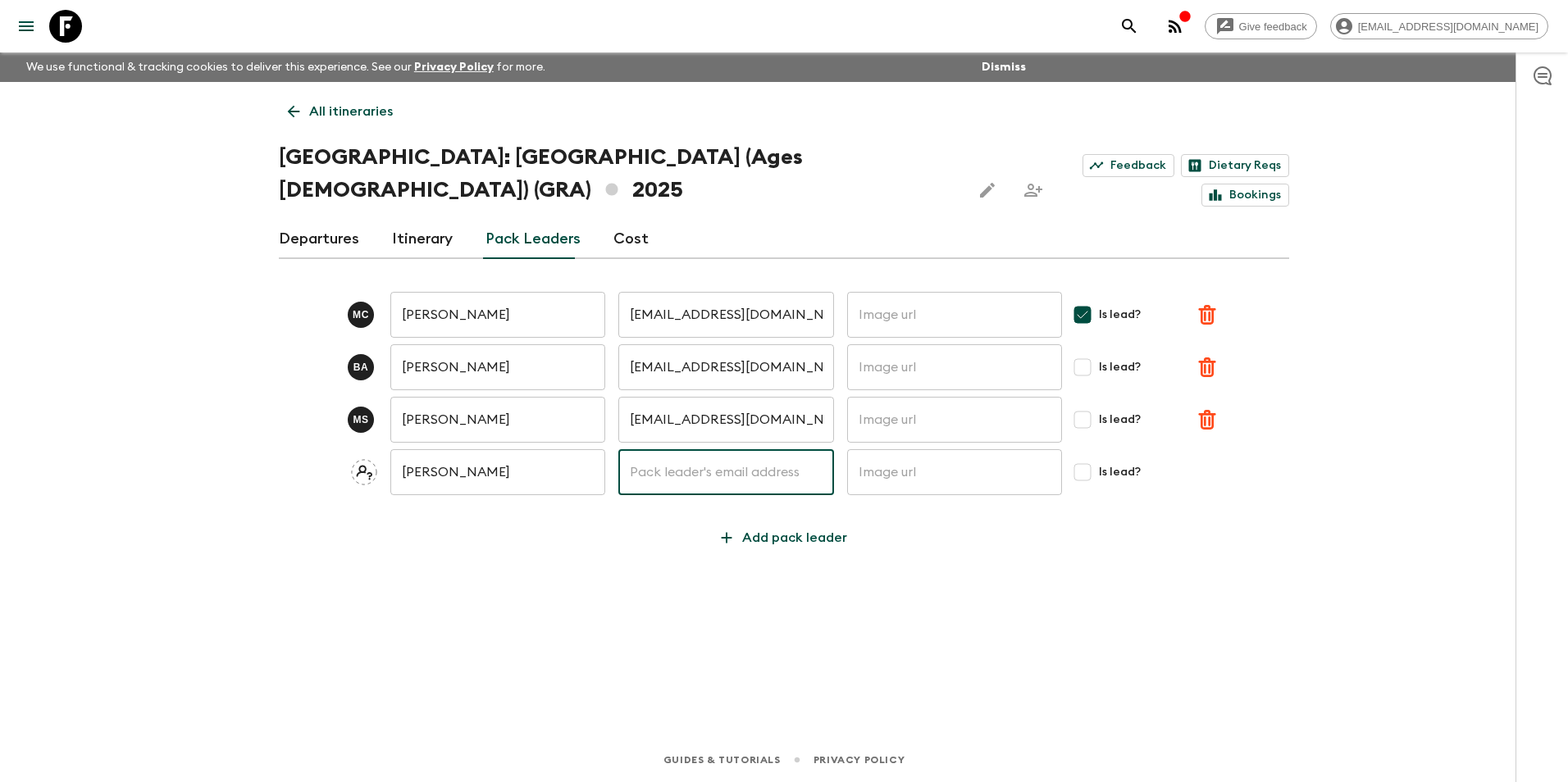
click at [642, 449] on input "text" at bounding box center [725, 472] width 215 height 46
paste input "[PERSON_NAME] <[PERSON_NAME][EMAIL_ADDRESS][PERSON_NAME][DOMAIN_NAME]>"
drag, startPoint x: 670, startPoint y: 437, endPoint x: 506, endPoint y: 441, distance: 164.0
click at [506, 449] on div "[PERSON_NAME] ​ [PERSON_NAME] <[PERSON_NAME][EMAIL_ADDRESS][PERSON_NAME][DOMAIN…" at bounding box center [784, 472] width 1010 height 46
drag, startPoint x: 721, startPoint y: 443, endPoint x: 733, endPoint y: 441, distance: 12.2
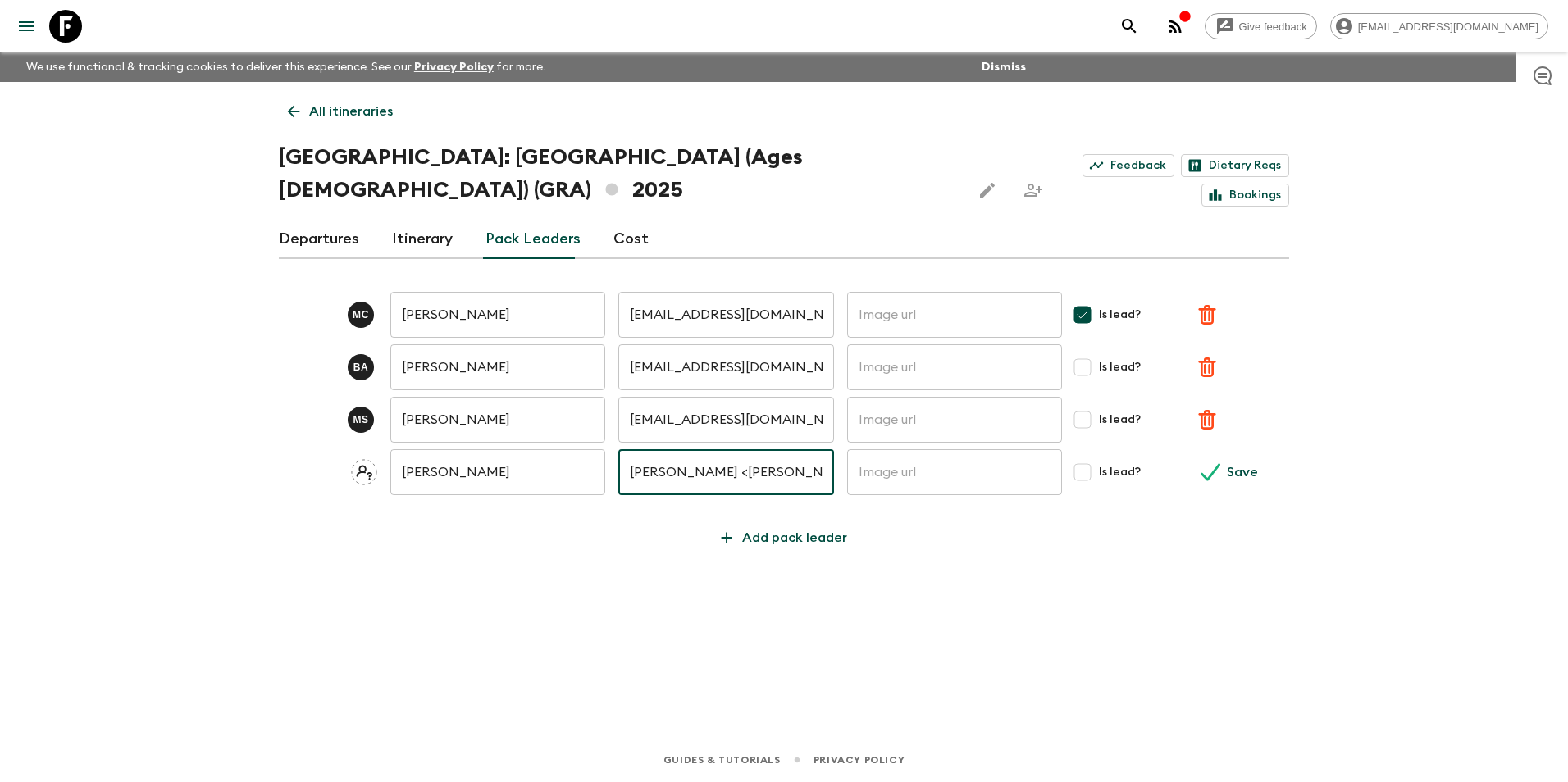
click at [721, 449] on input "[PERSON_NAME] <[PERSON_NAME][EMAIL_ADDRESS][PERSON_NAME][DOMAIN_NAME]" at bounding box center [725, 472] width 215 height 46
click at [771, 449] on input "[PERSON_NAME] <[PERSON_NAME][EMAIL_ADDRESS][PERSON_NAME][DOMAIN_NAME]" at bounding box center [725, 472] width 215 height 46
click at [773, 449] on input "[PERSON_NAME] <[PERSON_NAME][EMAIL_ADDRESS][PERSON_NAME][DOMAIN_NAME]" at bounding box center [725, 472] width 215 height 46
type input "[PERSON_NAME][EMAIL_ADDRESS][PERSON_NAME][DOMAIN_NAME]"
click at [425, 449] on input "[PERSON_NAME]" at bounding box center [497, 472] width 215 height 46
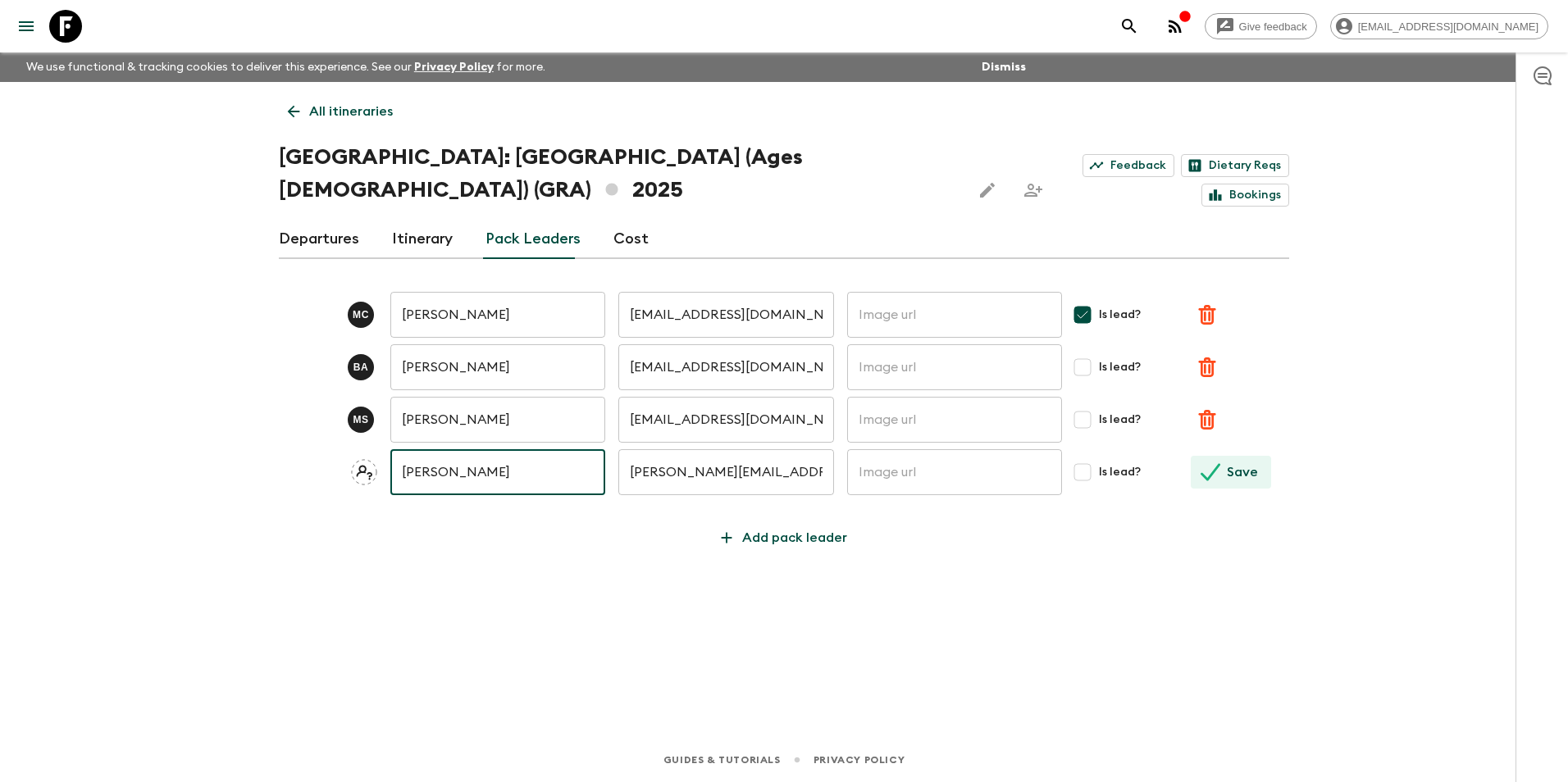
type input "[PERSON_NAME]"
click at [1230, 463] on p "Save" at bounding box center [1242, 472] width 31 height 19
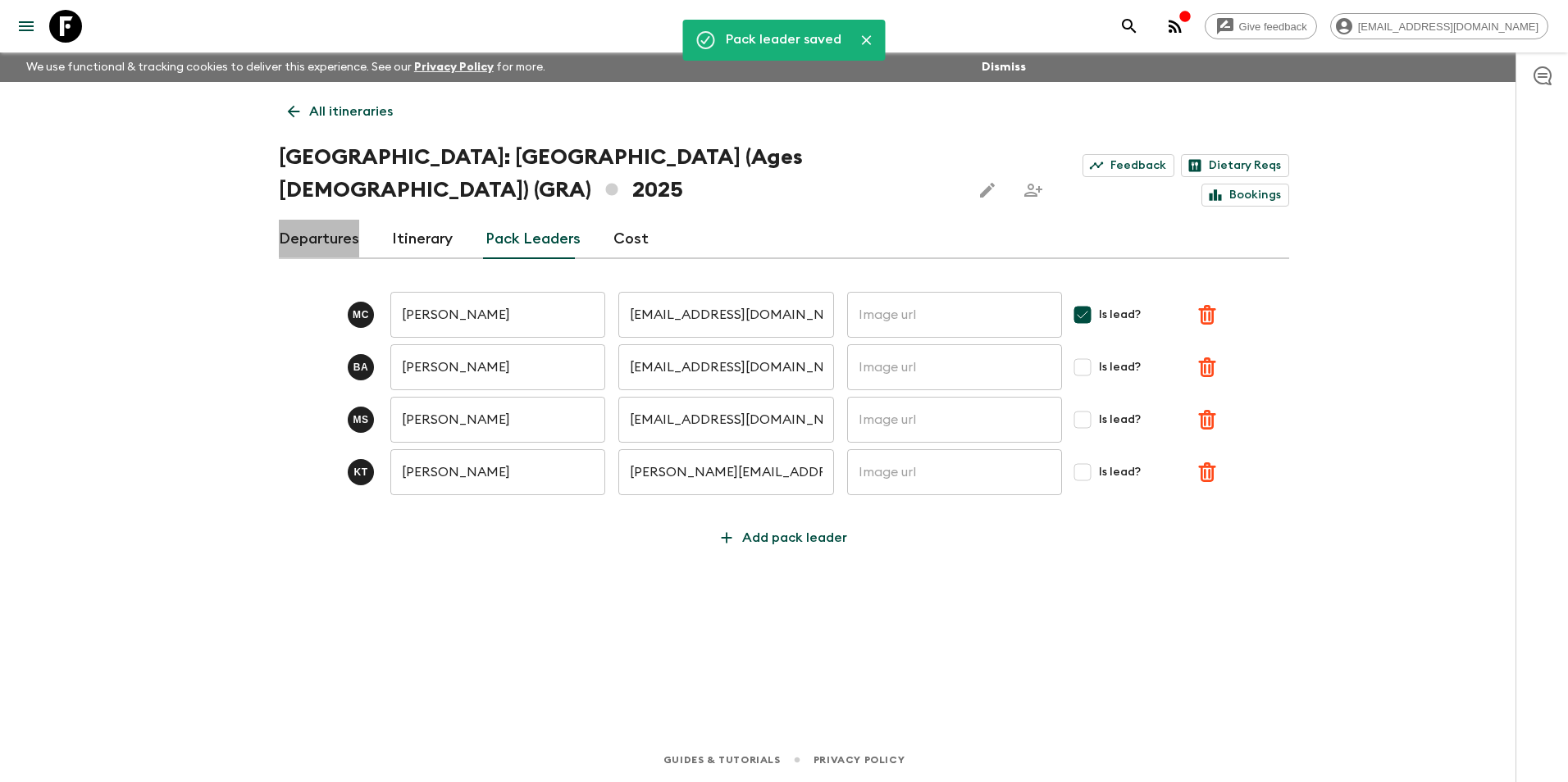
drag, startPoint x: 322, startPoint y: 203, endPoint x: 330, endPoint y: 225, distance: 23.4
click at [322, 219] on link "Departures" at bounding box center [319, 239] width 81 height 39
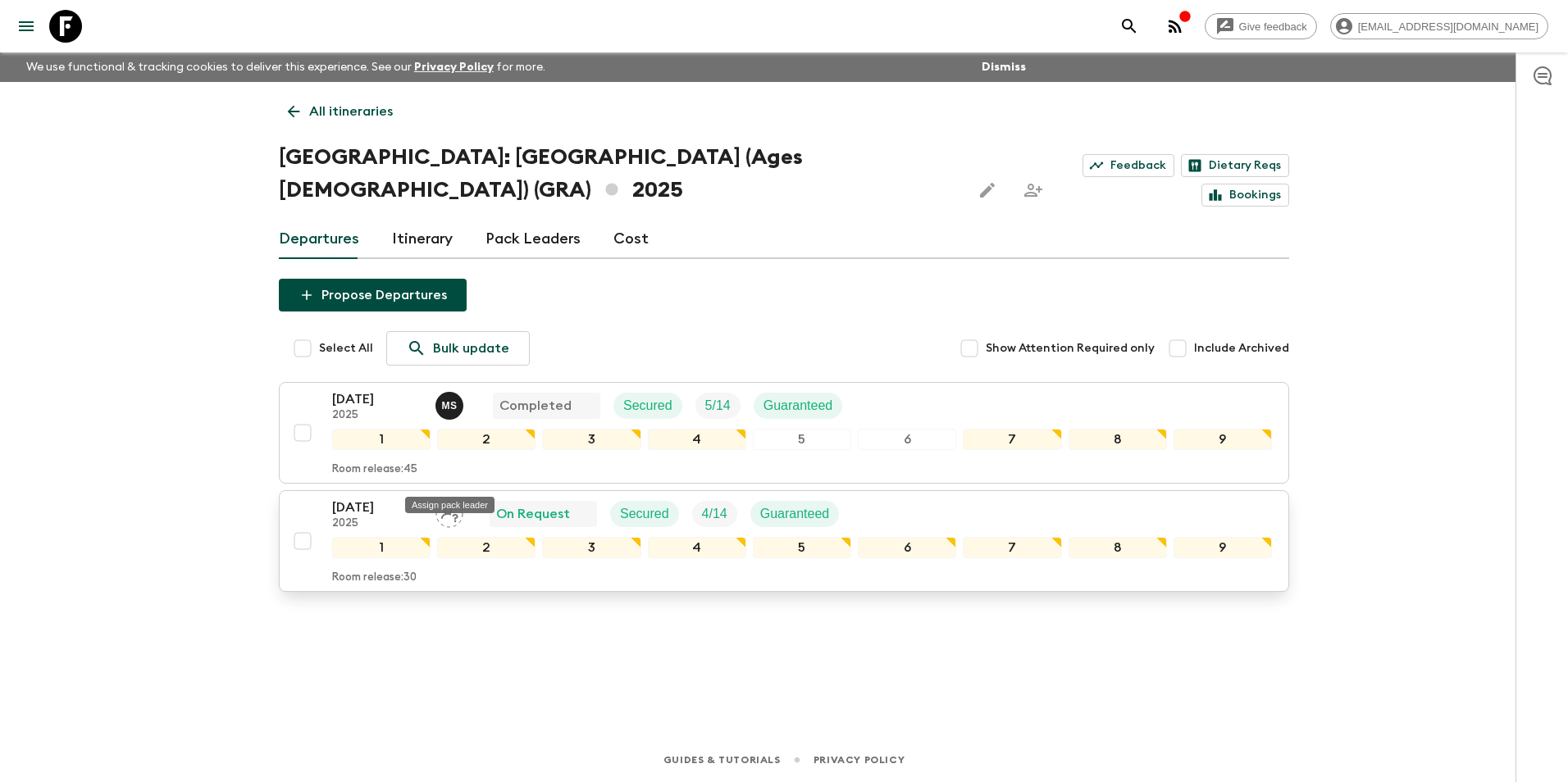
click at [453, 500] on icon "Assign pack leader" at bounding box center [449, 514] width 28 height 28
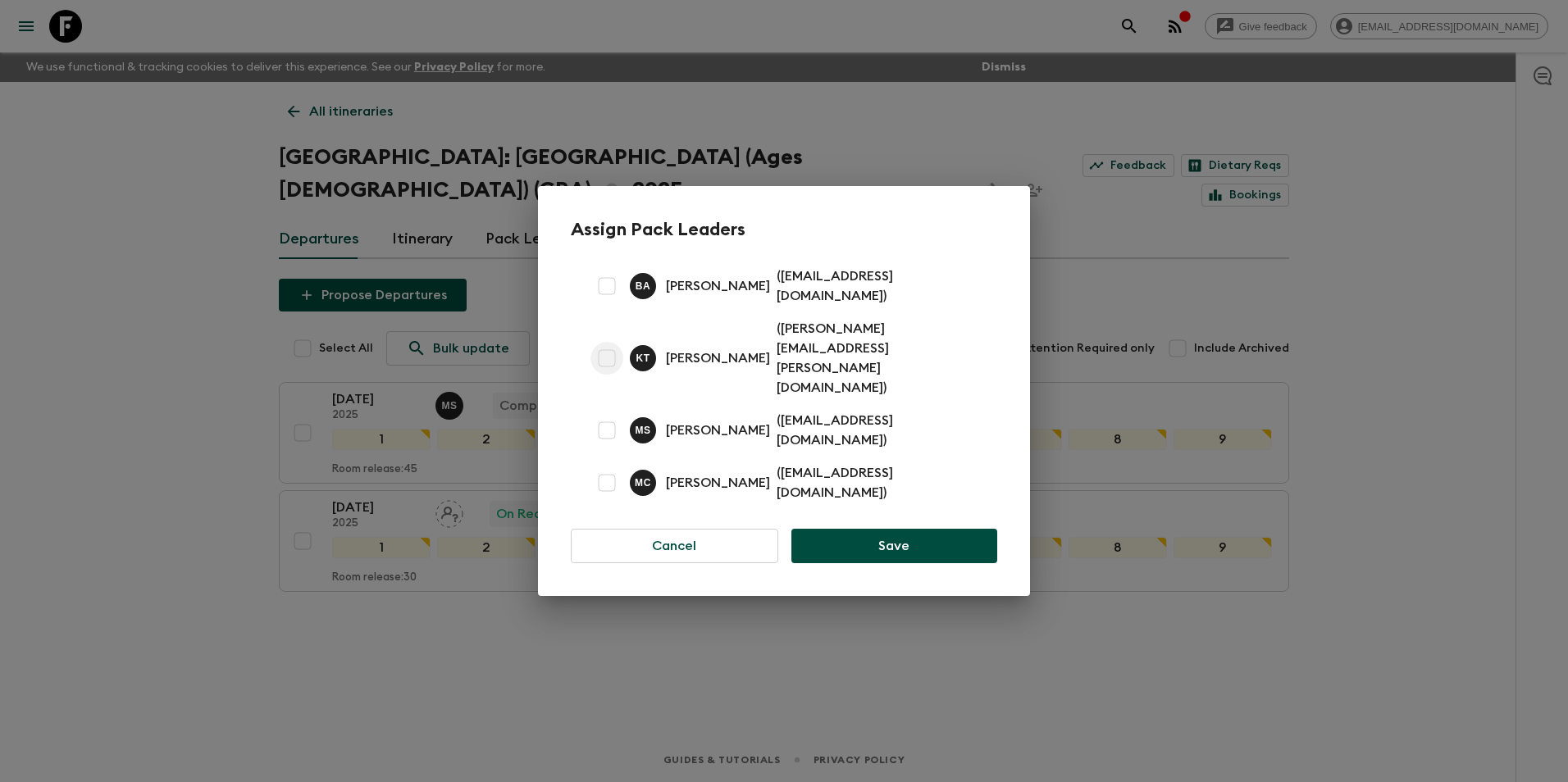
click at [613, 367] on input "checkbox" at bounding box center [607, 358] width 33 height 33
checkbox input "true"
click at [870, 529] on button "Save" at bounding box center [894, 546] width 206 height 35
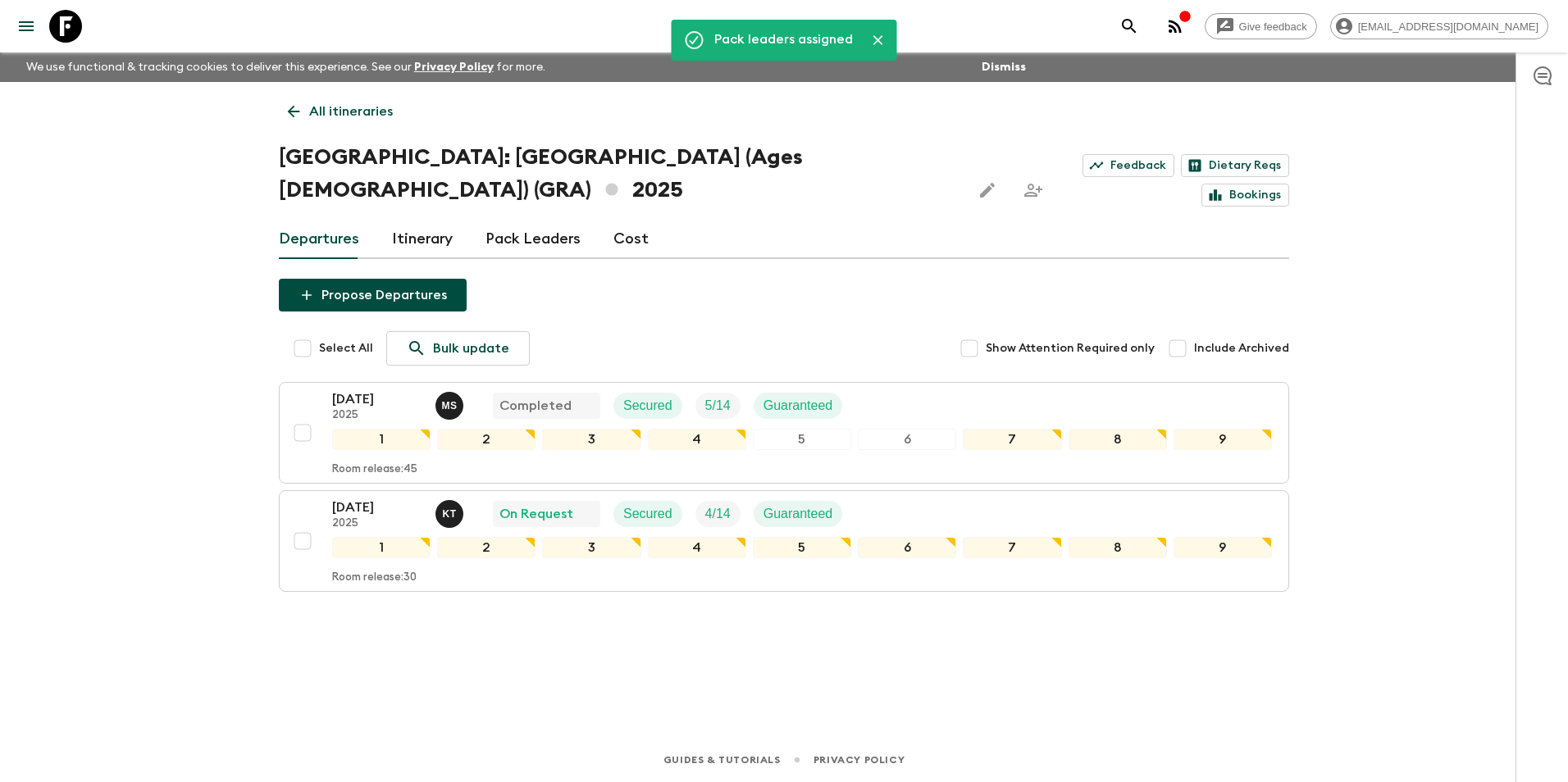
click at [341, 113] on p "All itineraries" at bounding box center [350, 112] width 84 height 19
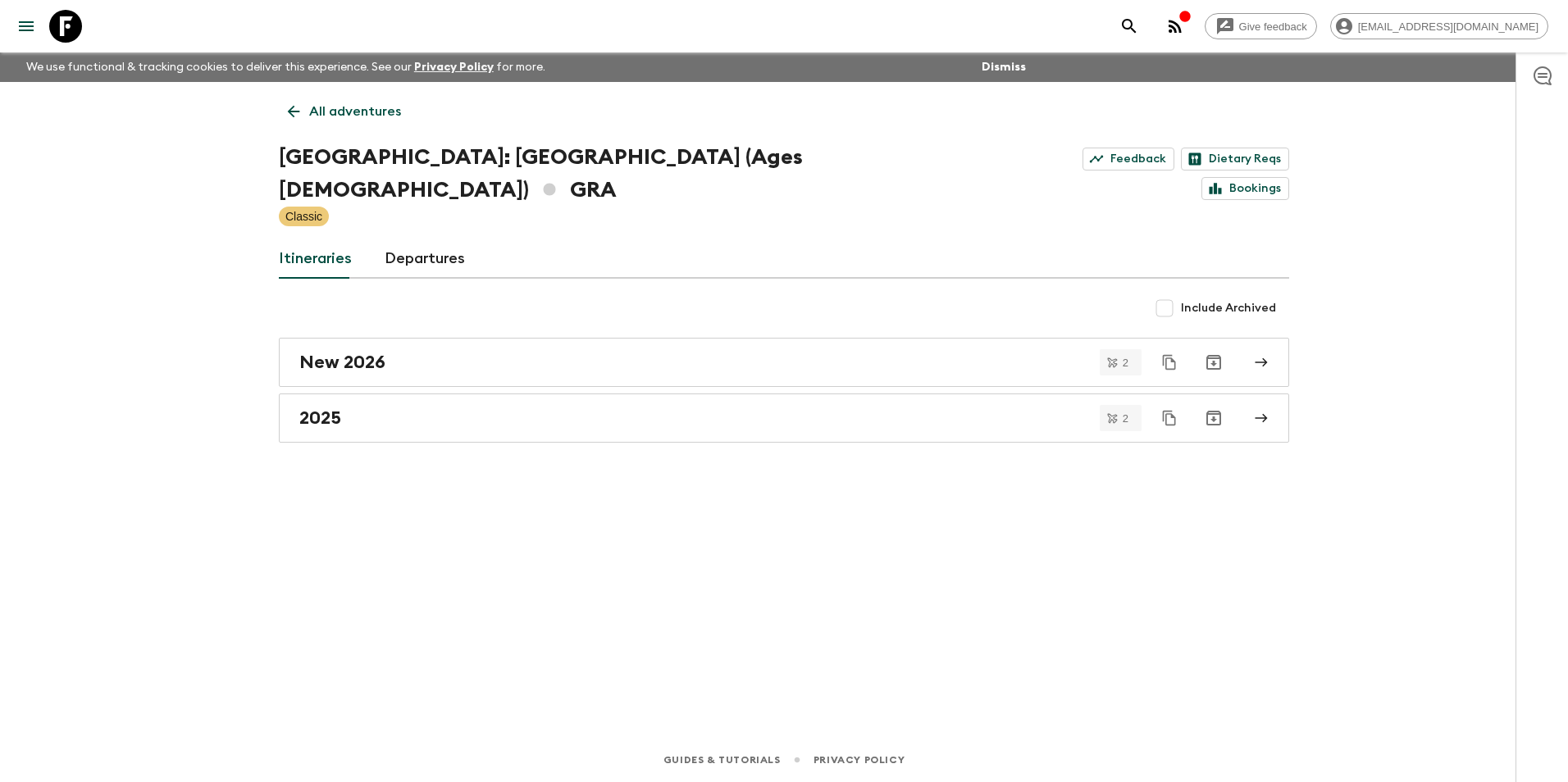
click at [319, 113] on p "All adventures" at bounding box center [354, 112] width 91 height 19
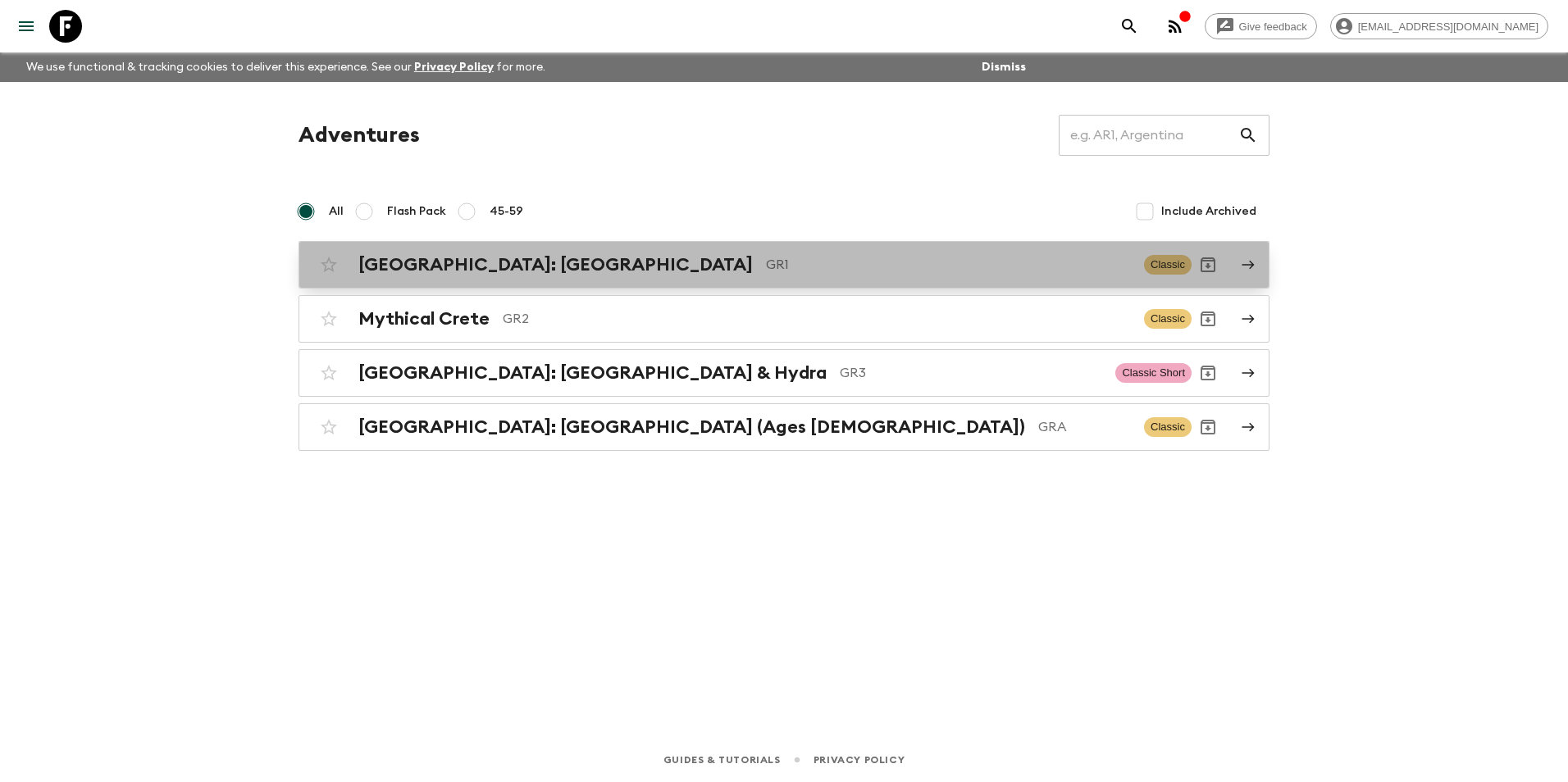
click at [400, 265] on h2 "[GEOGRAPHIC_DATA]: [GEOGRAPHIC_DATA]" at bounding box center [555, 265] width 394 height 21
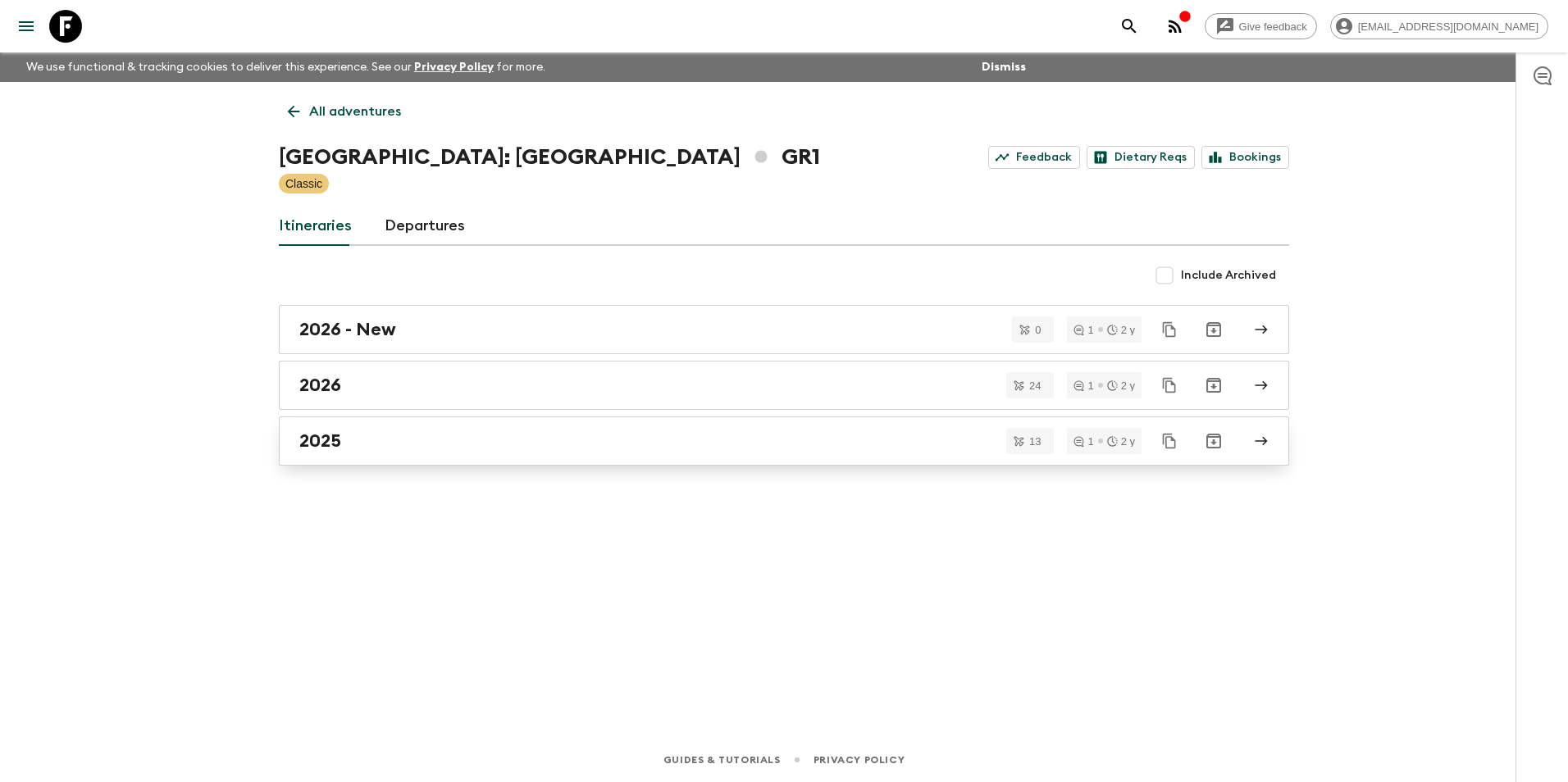
click at [325, 441] on h2 "2025" at bounding box center [319, 441] width 41 height 21
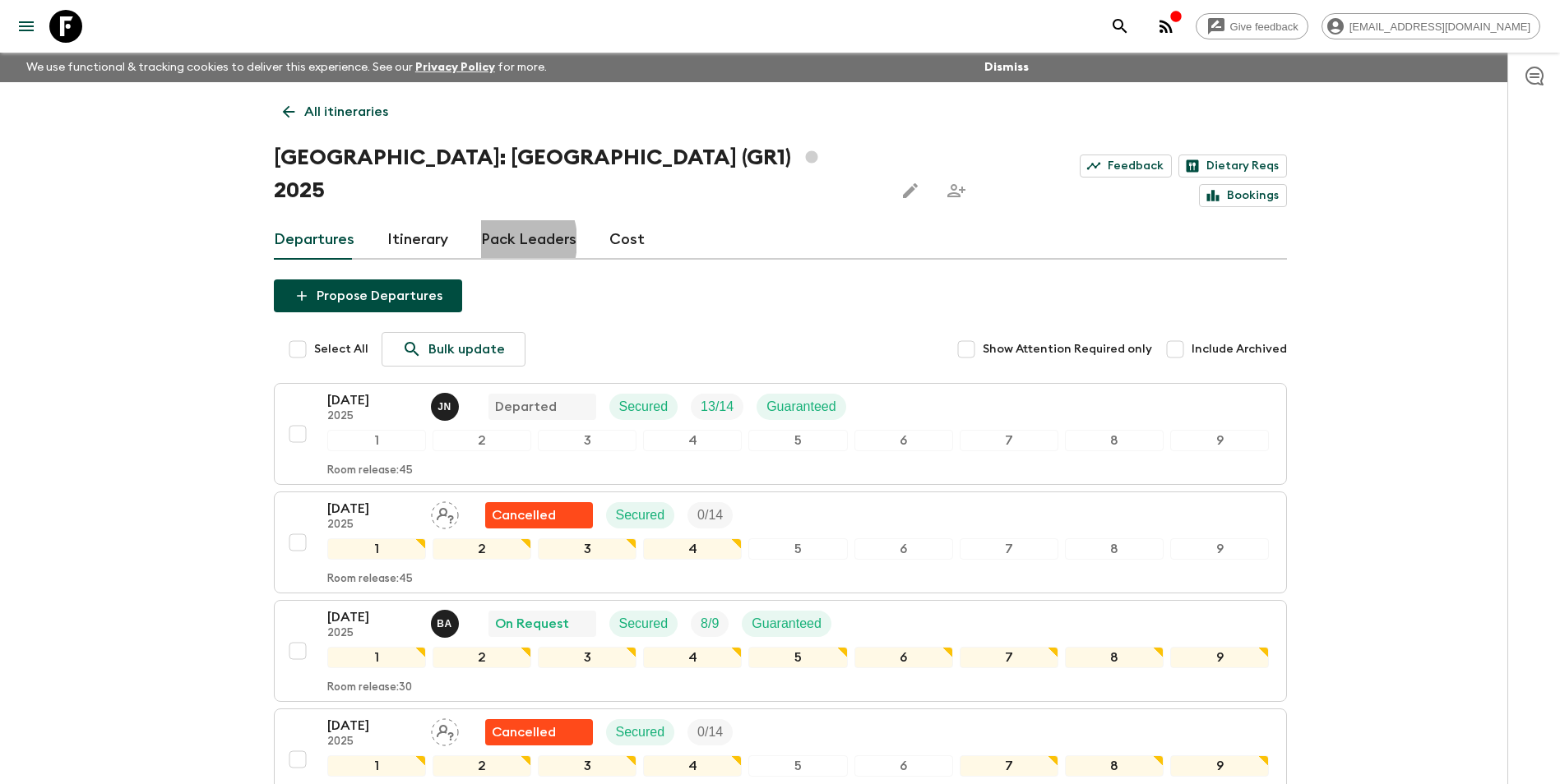
click at [497, 220] on link "Pack Leaders" at bounding box center [529, 239] width 96 height 40
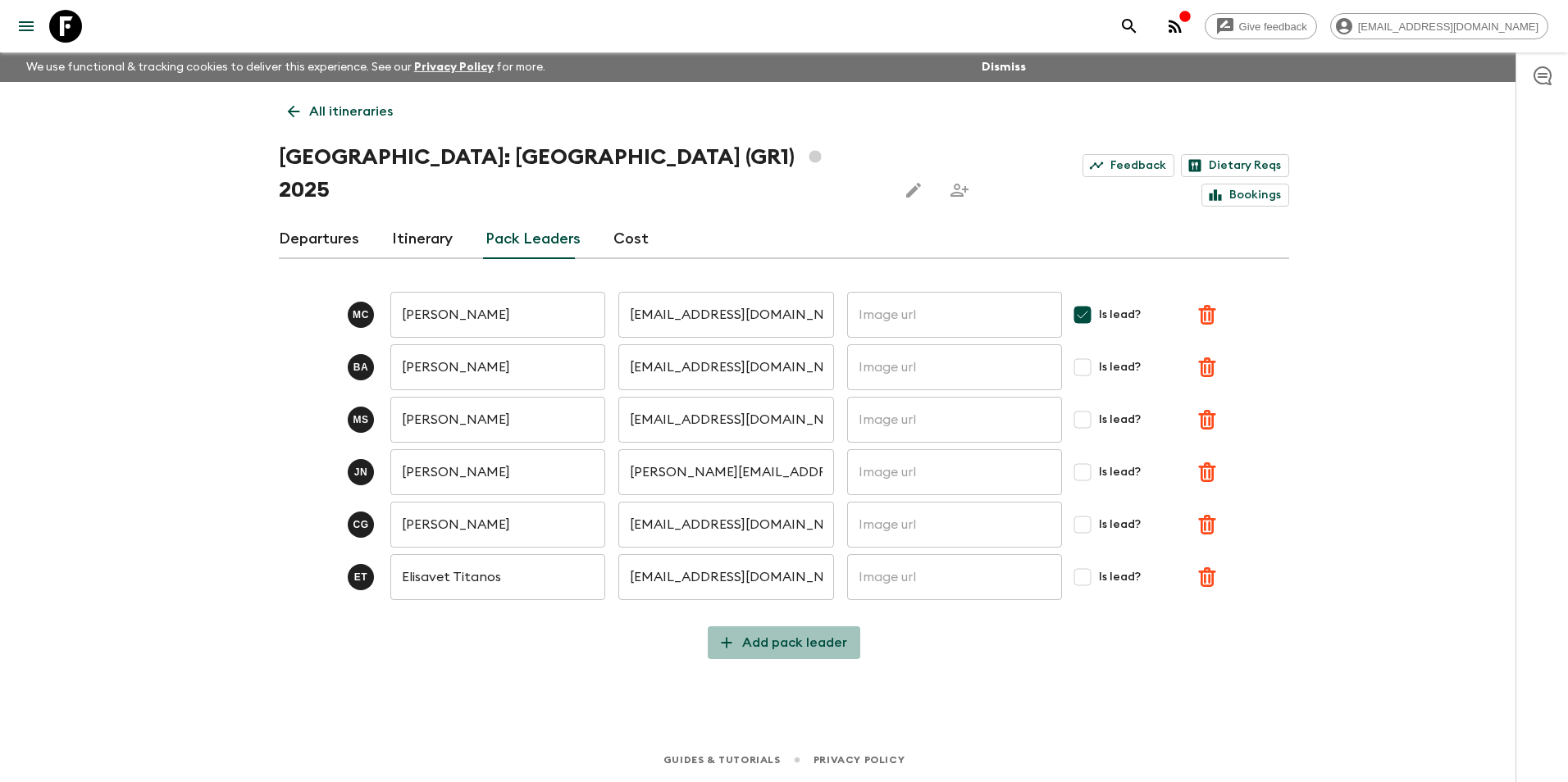
click at [823, 633] on p "Add pack leader" at bounding box center [794, 643] width 105 height 19
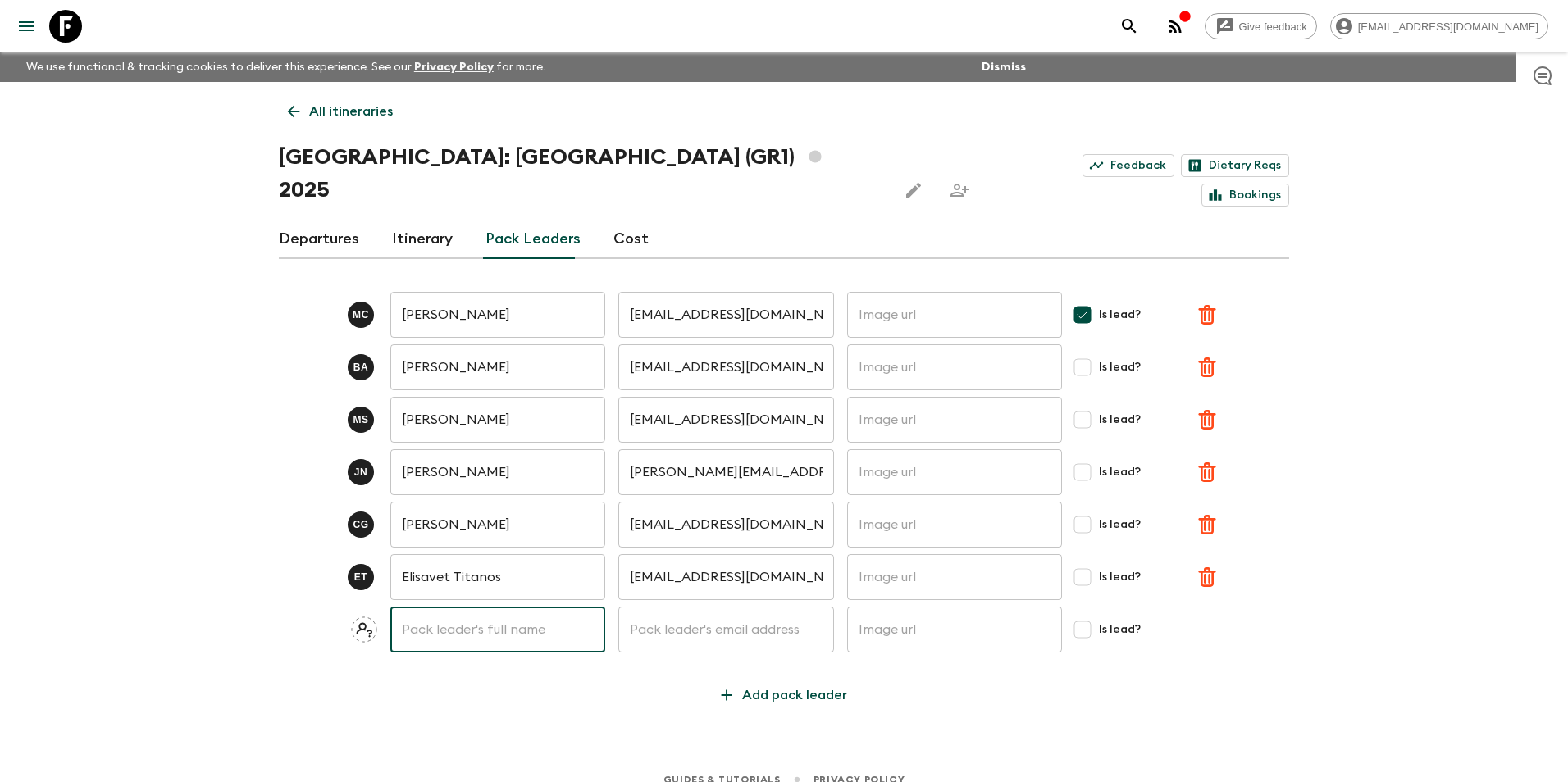
click at [461, 607] on input "text" at bounding box center [497, 630] width 215 height 46
type input "[PERSON_NAME]"
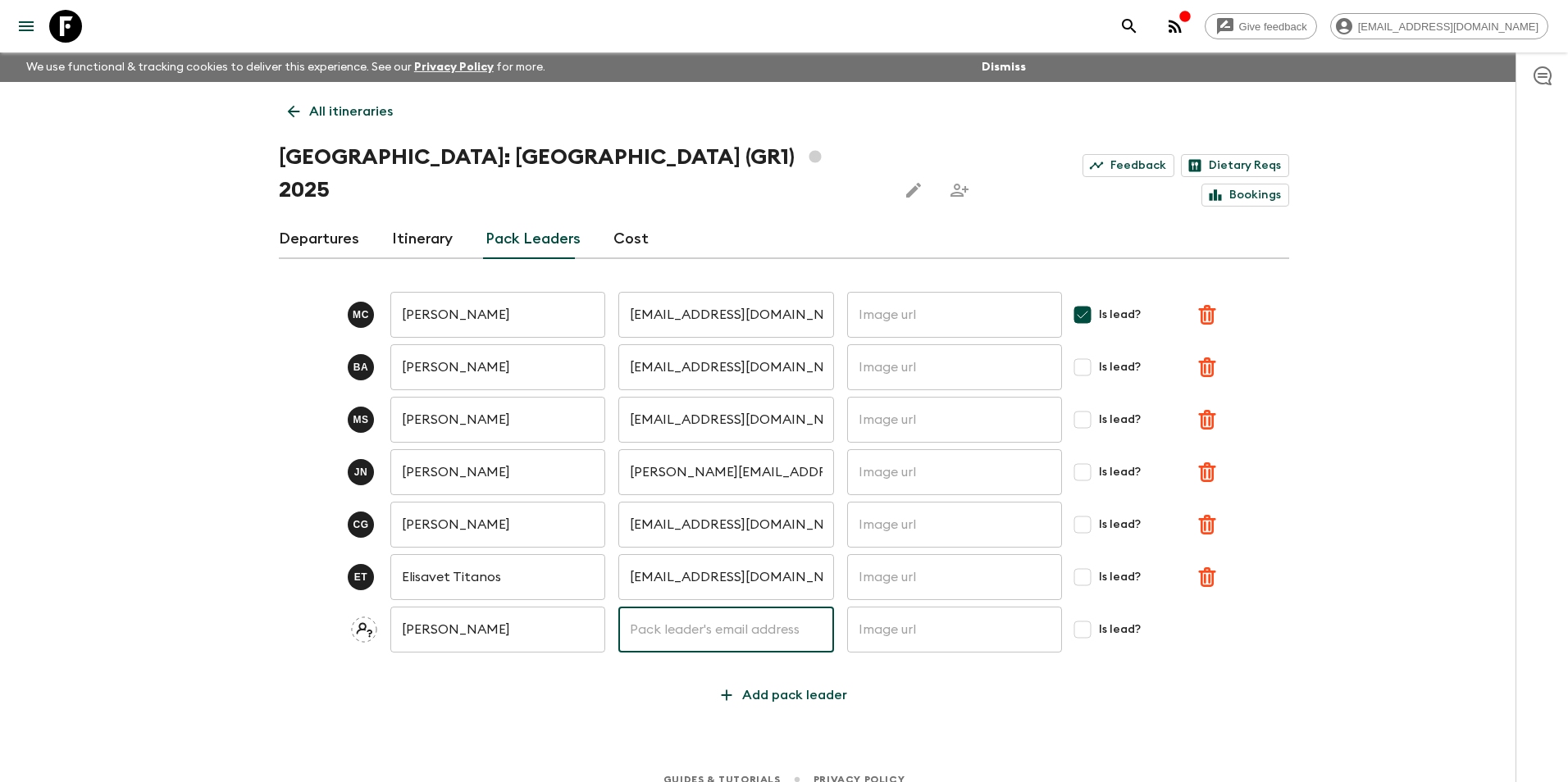
click at [650, 607] on input "text" at bounding box center [725, 630] width 215 height 46
paste input "[PERSON_NAME][EMAIL_ADDRESS][DOMAIN_NAME]"
type input "[PERSON_NAME][EMAIL_ADDRESS][DOMAIN_NAME]"
click at [447, 607] on input "[PERSON_NAME]" at bounding box center [497, 630] width 215 height 46
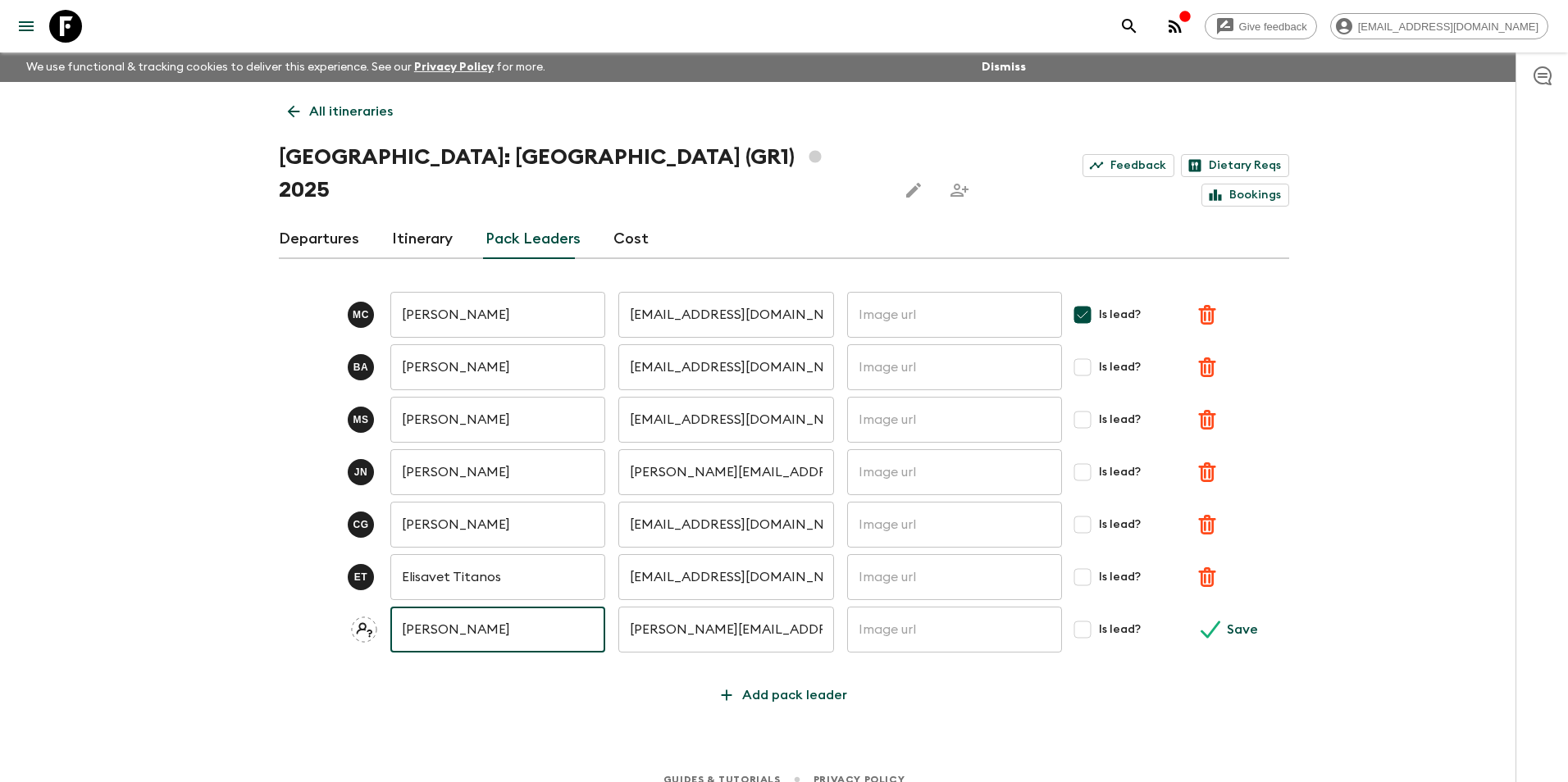
click at [455, 607] on input "[PERSON_NAME]" at bounding box center [497, 630] width 215 height 46
type input "[PERSON_NAME]"
click at [1238, 619] on p "Save" at bounding box center [1242, 629] width 31 height 19
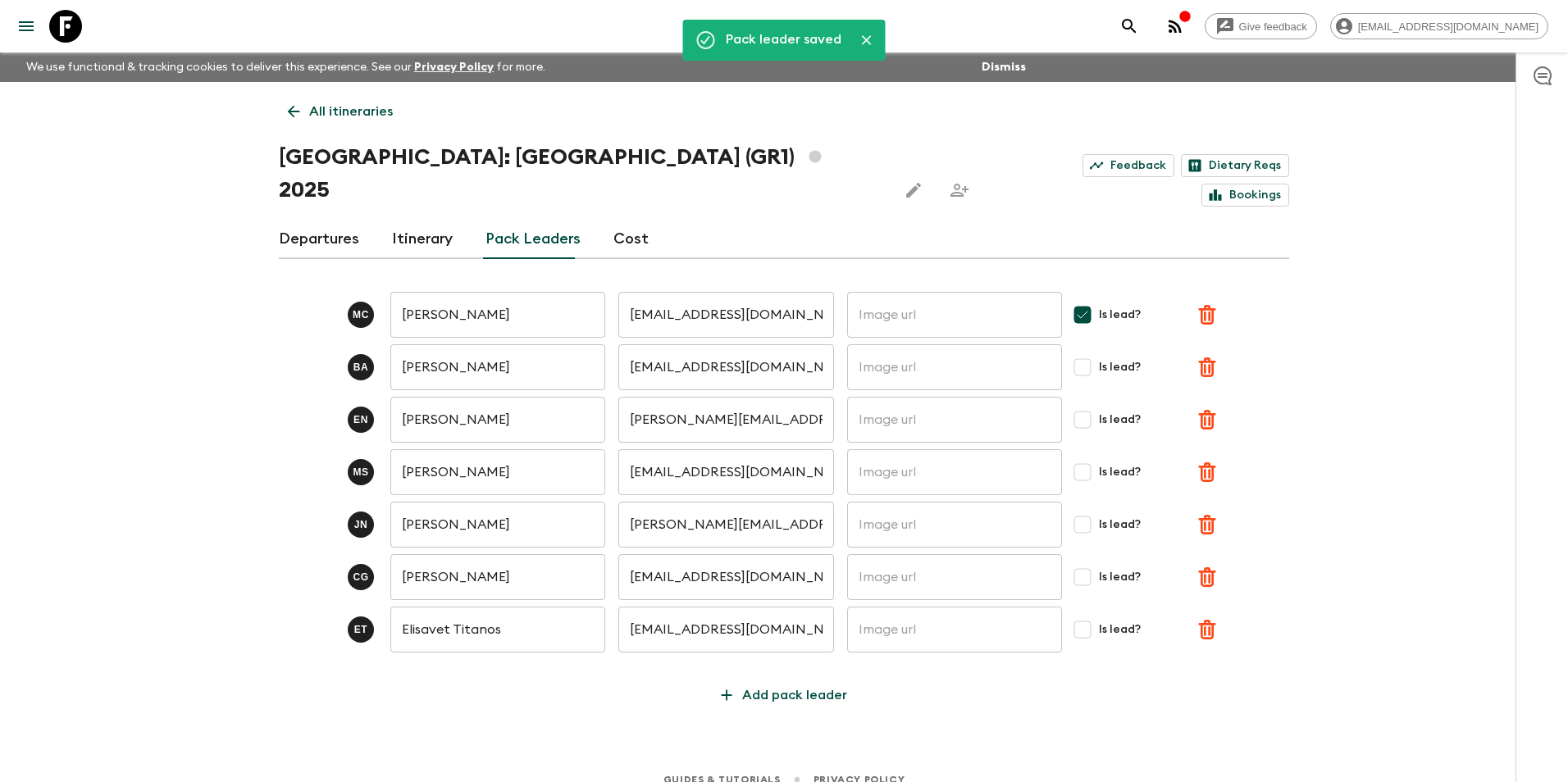
click at [339, 219] on link "Departures" at bounding box center [319, 239] width 81 height 39
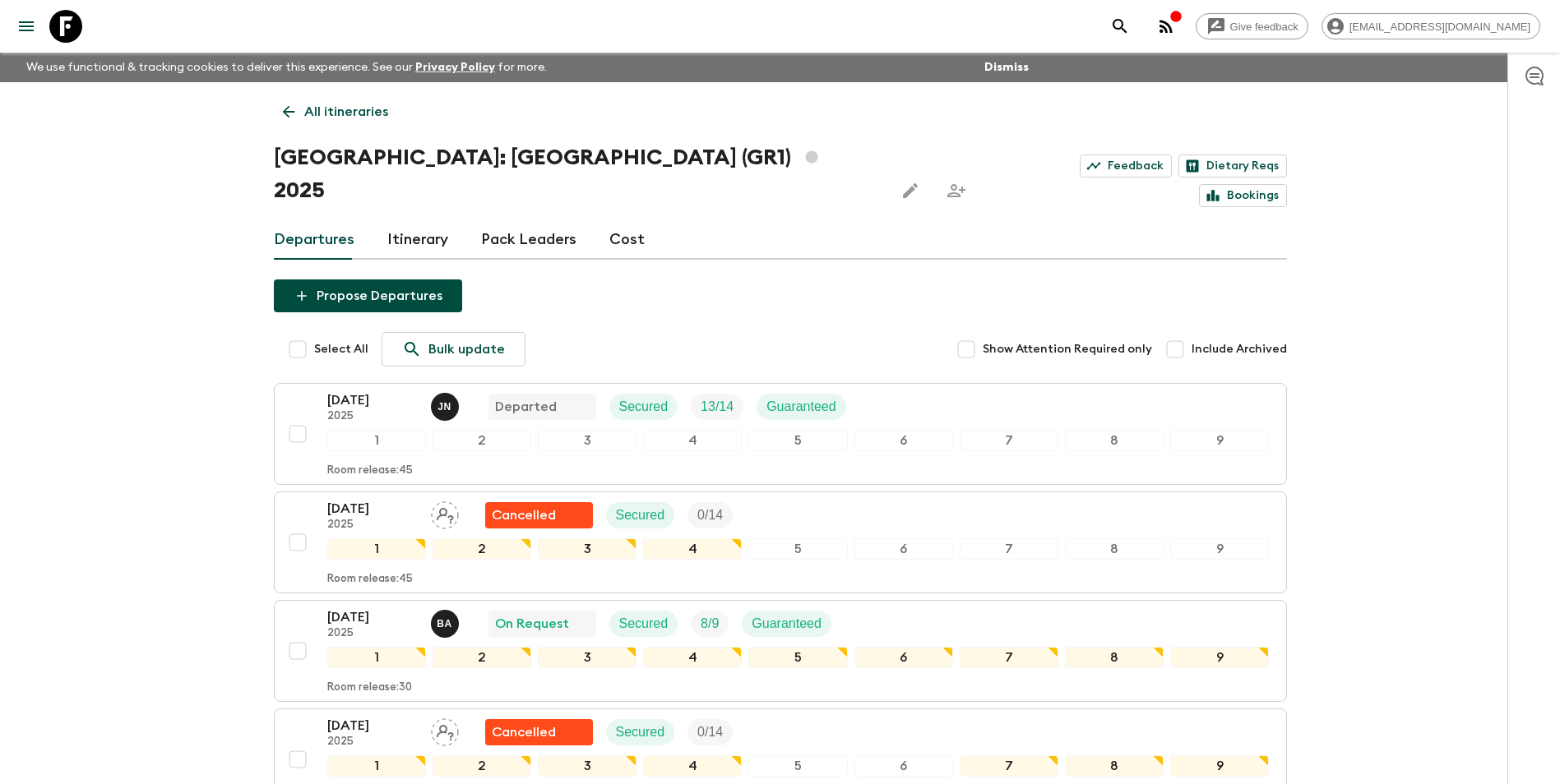
click at [331, 112] on p "All itineraries" at bounding box center [345, 112] width 84 height 19
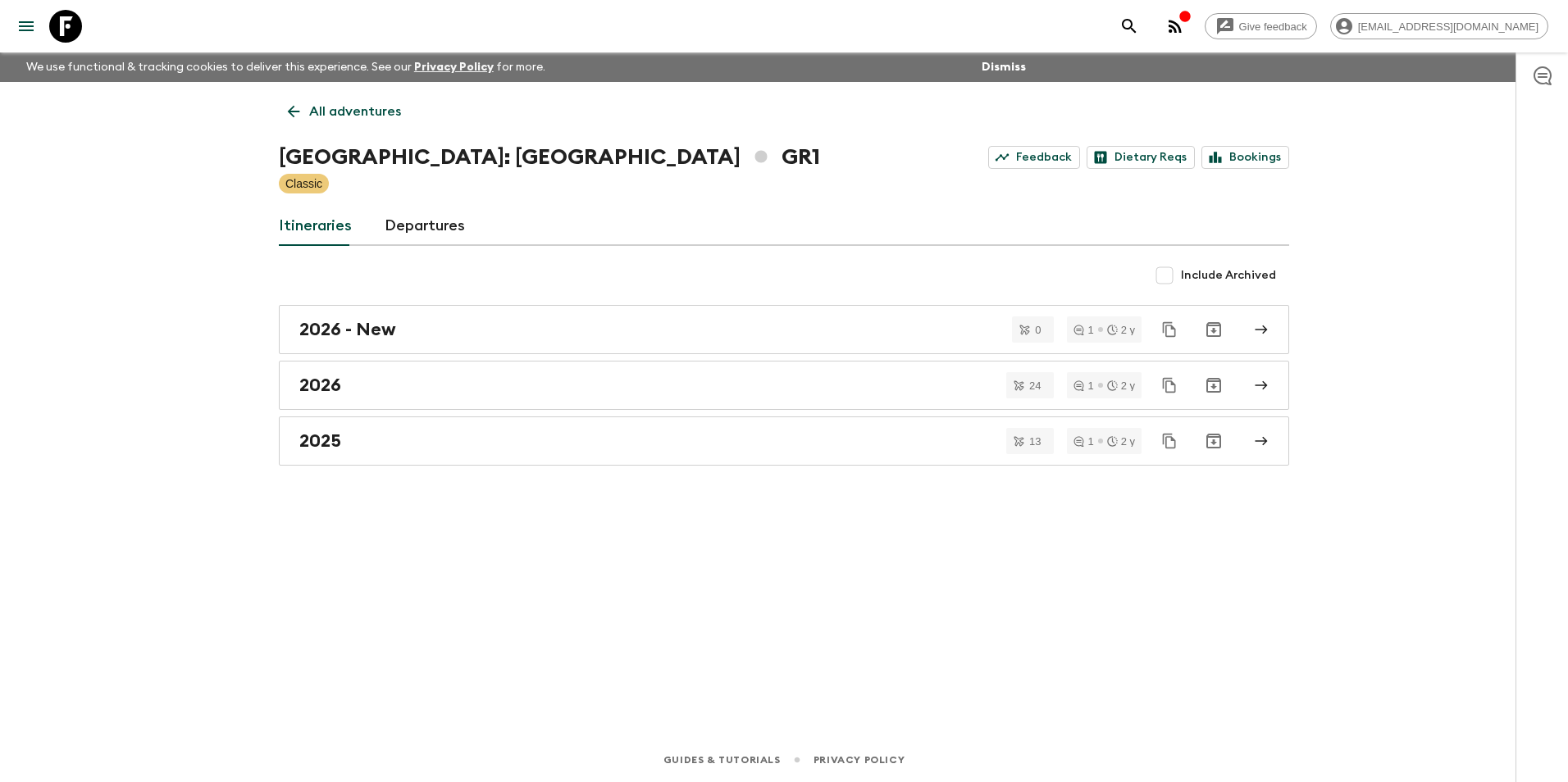
click at [341, 113] on p "All adventures" at bounding box center [354, 112] width 91 height 19
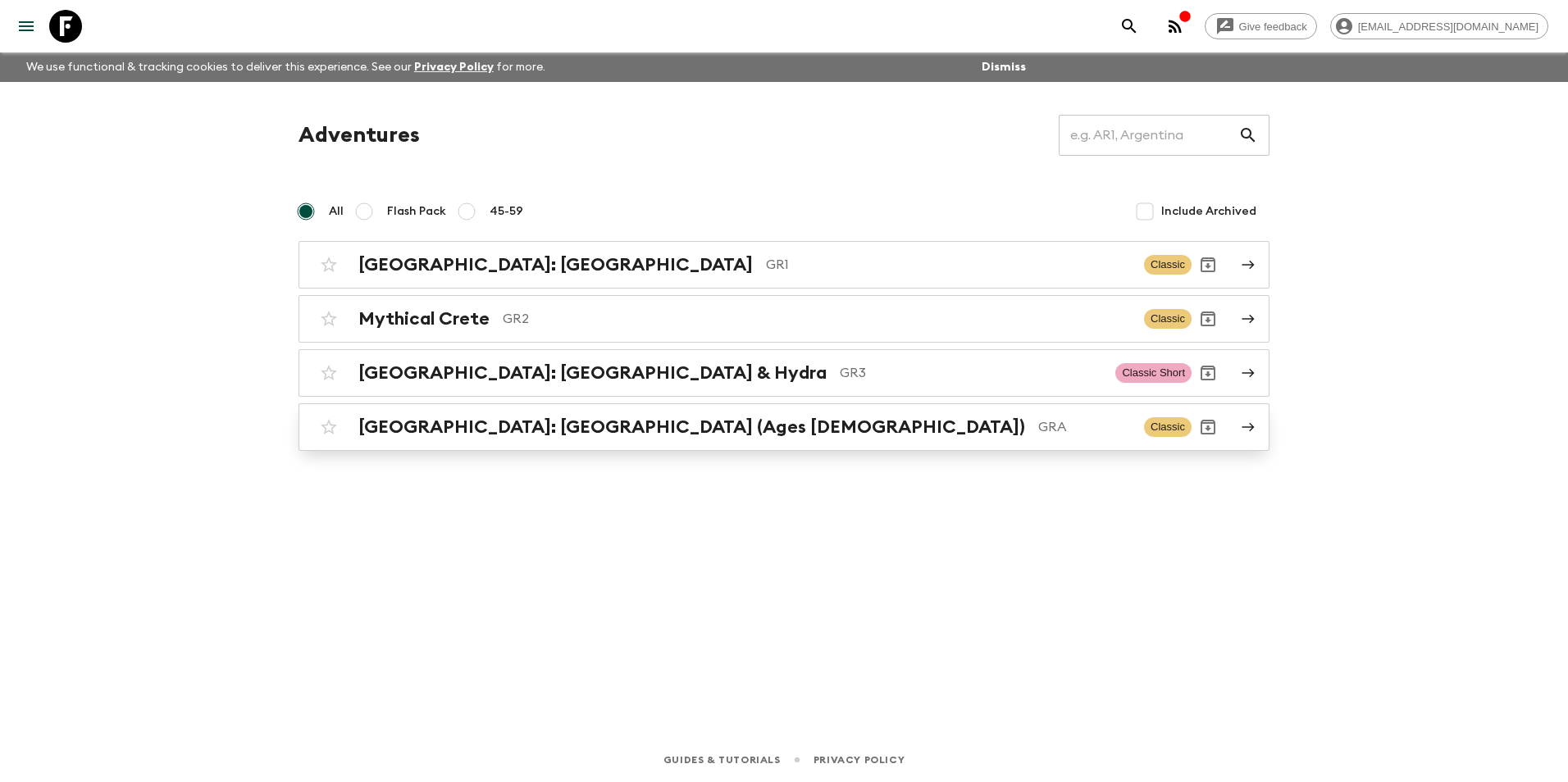
click at [504, 425] on h2 "[GEOGRAPHIC_DATA]: [GEOGRAPHIC_DATA] (Ages [DEMOGRAPHIC_DATA])" at bounding box center [691, 427] width 667 height 21
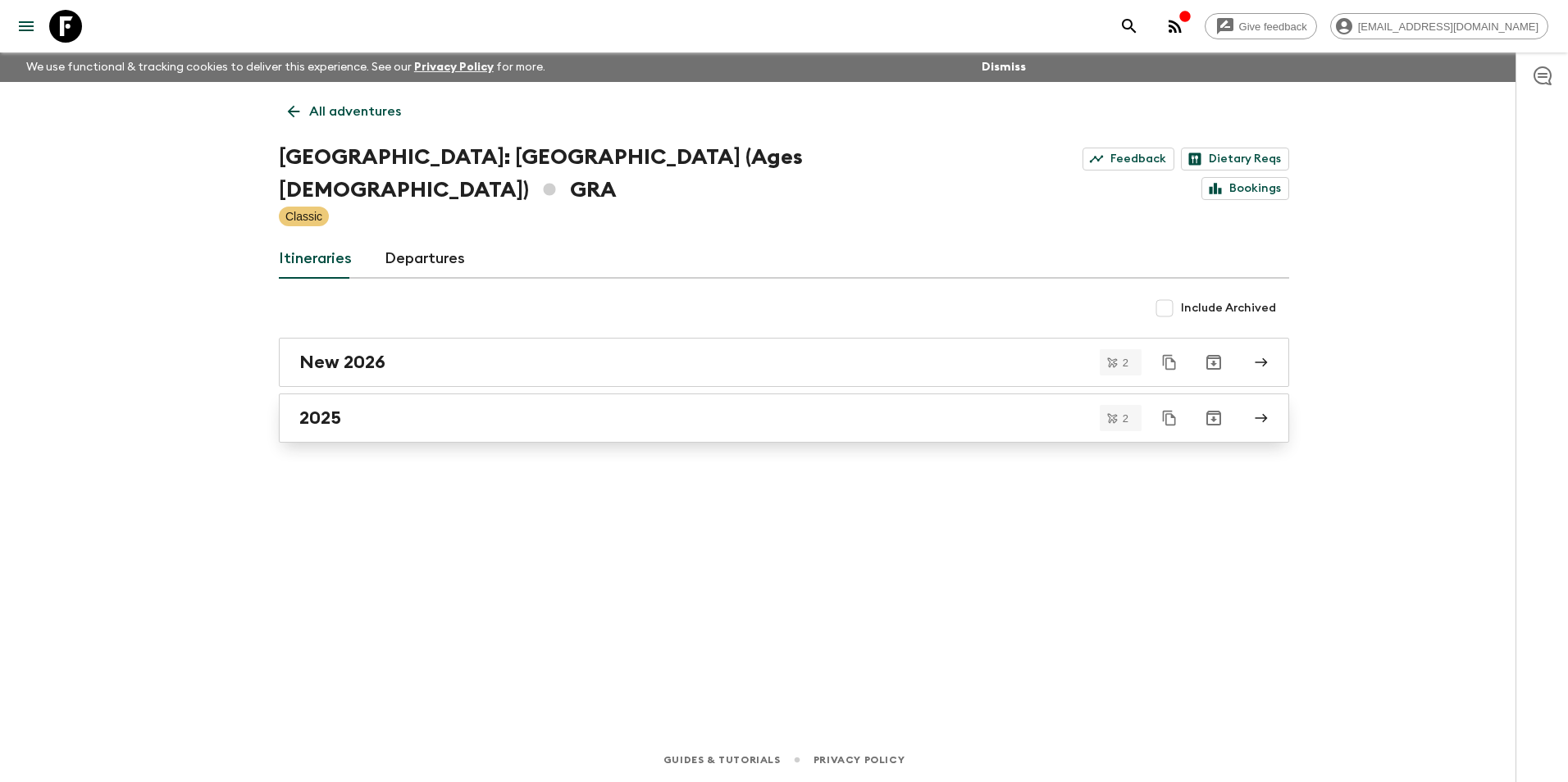
click at [315, 408] on h2 "2025" at bounding box center [319, 418] width 41 height 21
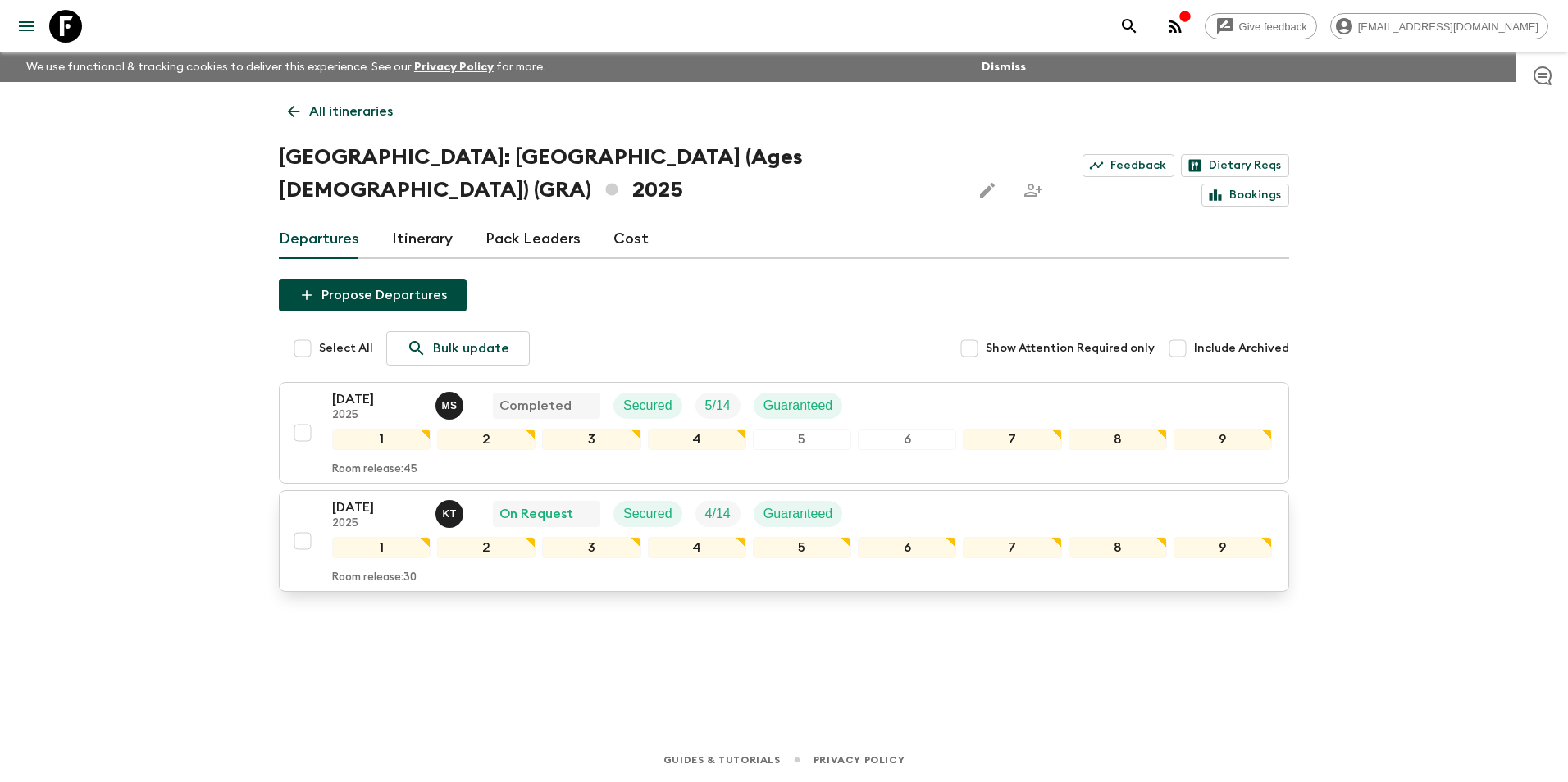
click at [308, 524] on input "checkbox" at bounding box center [302, 541] width 33 height 33
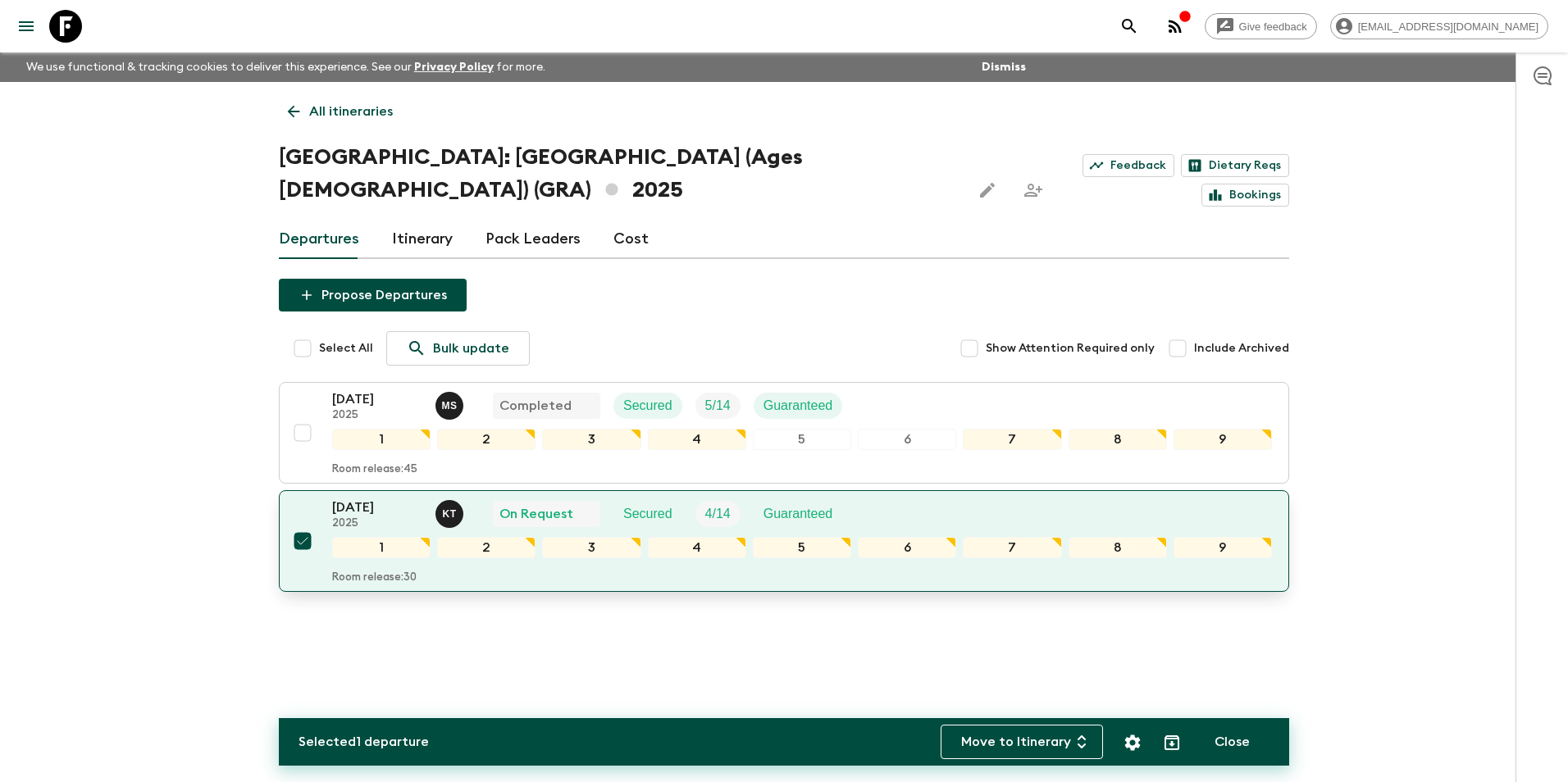
drag, startPoint x: 294, startPoint y: 509, endPoint x: 326, endPoint y: 499, distance: 33.5
click at [295, 524] on input "checkbox" at bounding box center [302, 541] width 33 height 33
checkbox input "false"
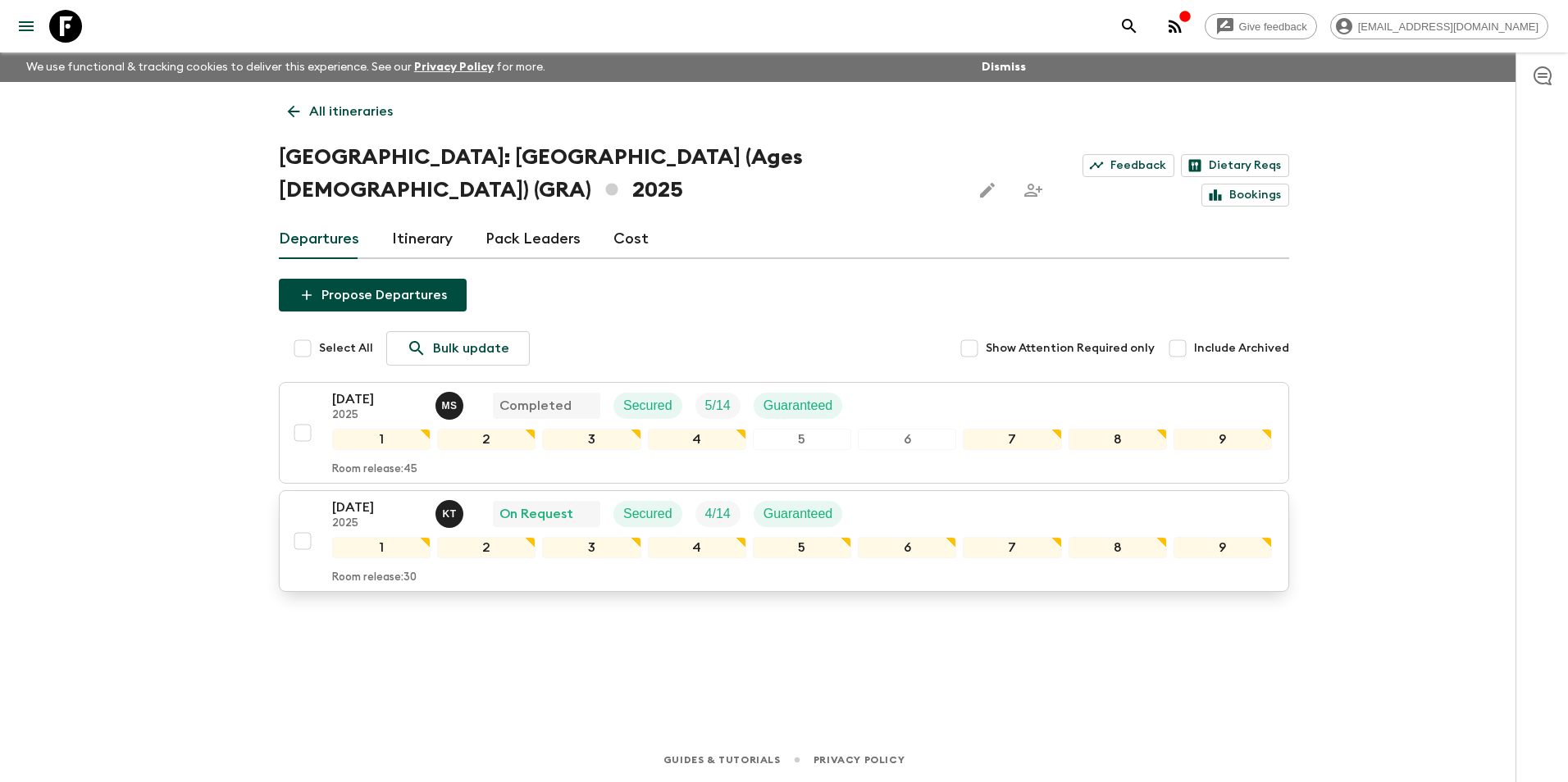
click at [349, 497] on p "[DATE]" at bounding box center [377, 507] width 90 height 19
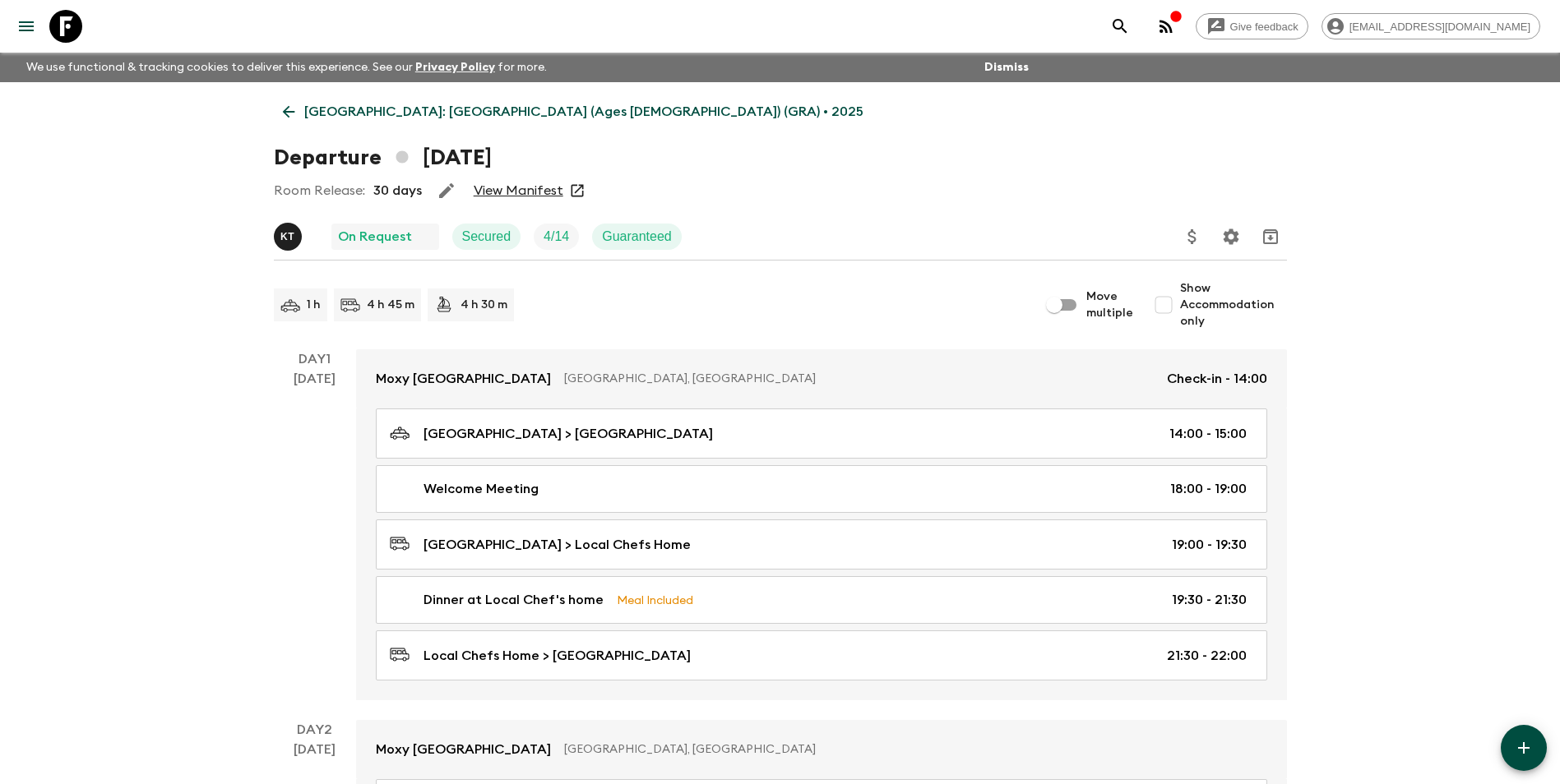
click at [506, 197] on link "View Manifest" at bounding box center [518, 190] width 90 height 16
